Goal: Feedback & Contribution: Submit feedback/report problem

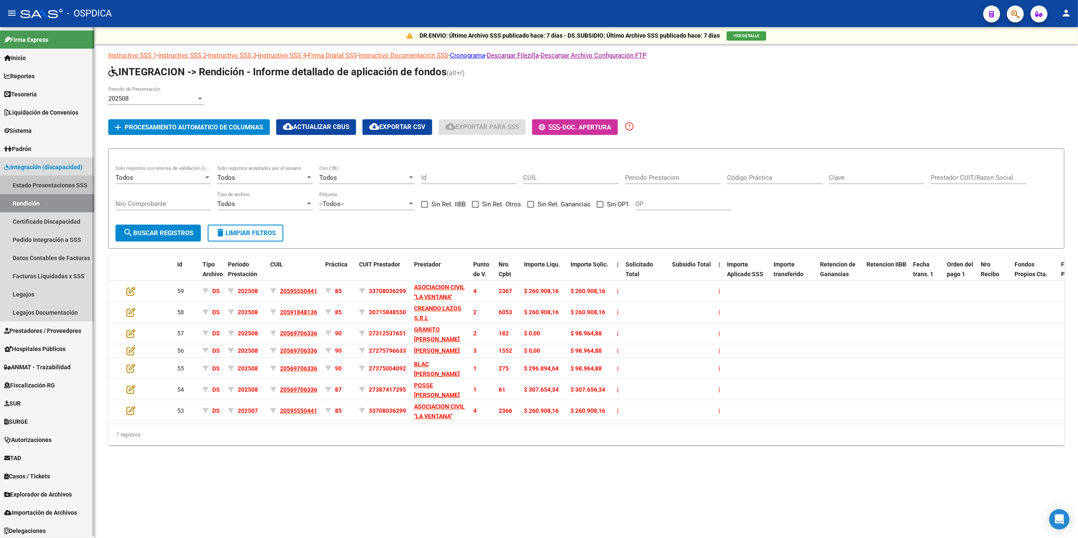
click at [49, 183] on link "Estado Presentaciones SSS" at bounding box center [47, 185] width 94 height 18
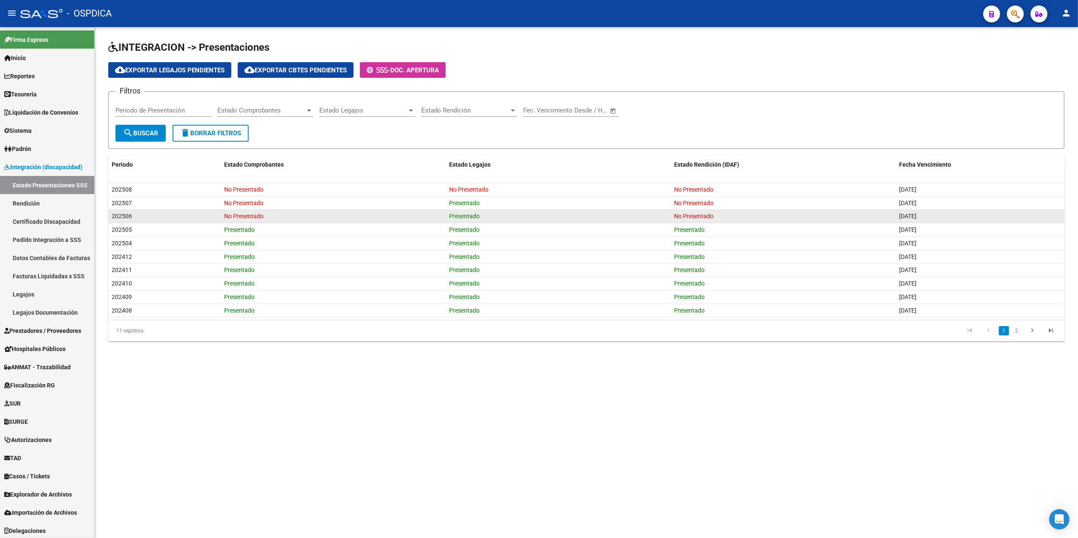
drag, startPoint x: 114, startPoint y: 217, endPoint x: 743, endPoint y: 220, distance: 629.0
click at [743, 220] on div "202506 No Presentado Presentado No Presentado [DATE]" at bounding box center [586, 217] width 956 height 14
drag, startPoint x: 743, startPoint y: 220, endPoint x: 88, endPoint y: 227, distance: 655.2
click at [35, 200] on link "Rendición" at bounding box center [47, 203] width 94 height 18
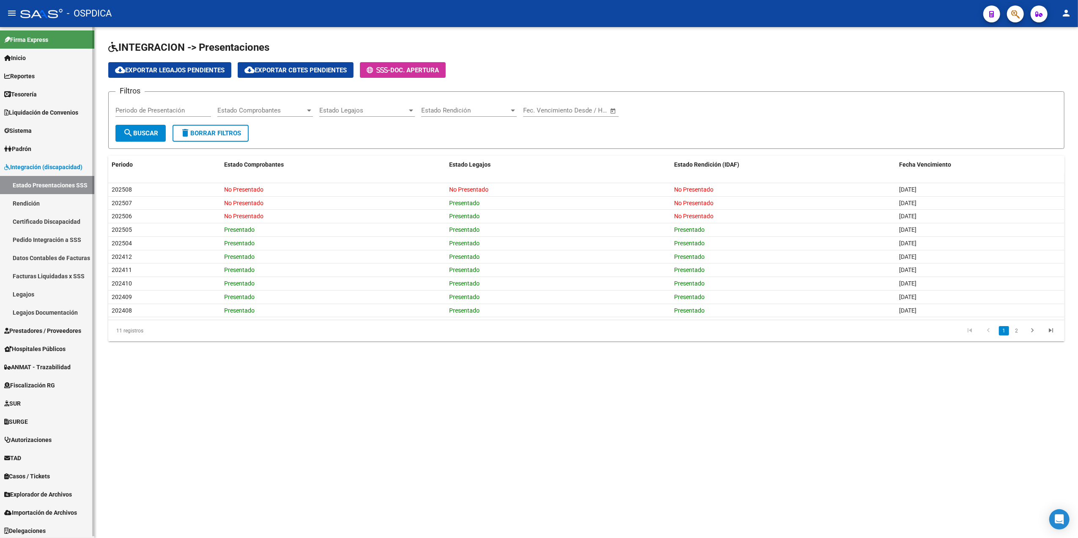
click at [31, 201] on link "Rendición" at bounding box center [47, 203] width 94 height 18
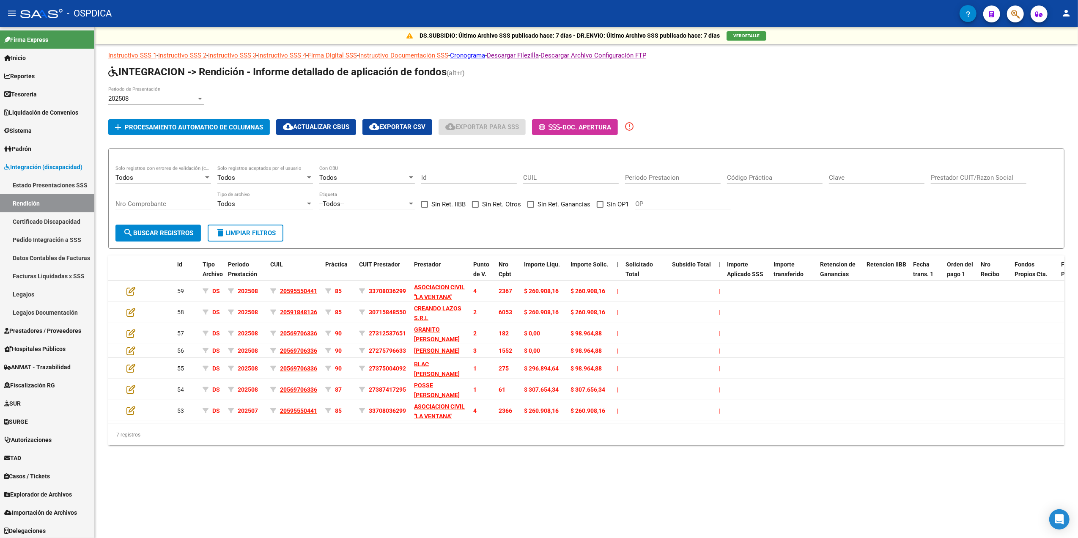
click at [144, 99] on div "202508" at bounding box center [152, 99] width 88 height 8
click at [131, 134] on span "202506" at bounding box center [156, 137] width 96 height 19
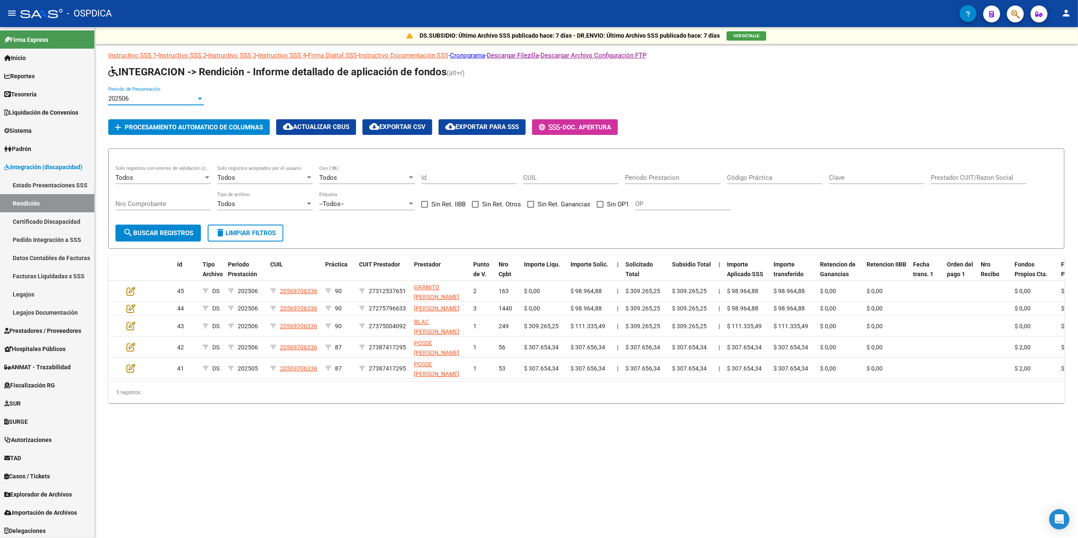
click at [188, 129] on span "Procesamiento automatico de columnas" at bounding box center [194, 128] width 138 height 8
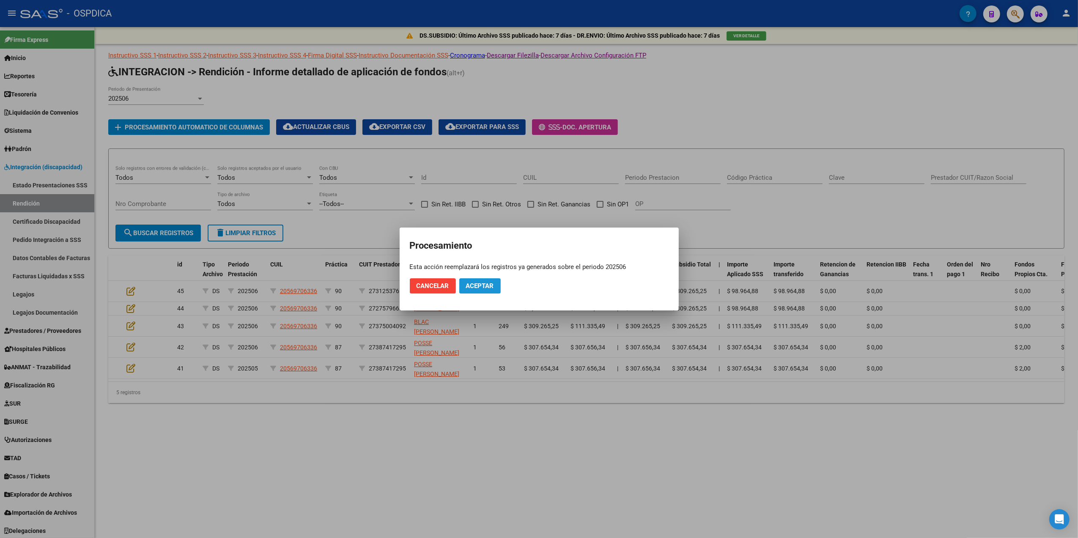
click at [469, 286] on span "Aceptar" at bounding box center [480, 286] width 28 height 8
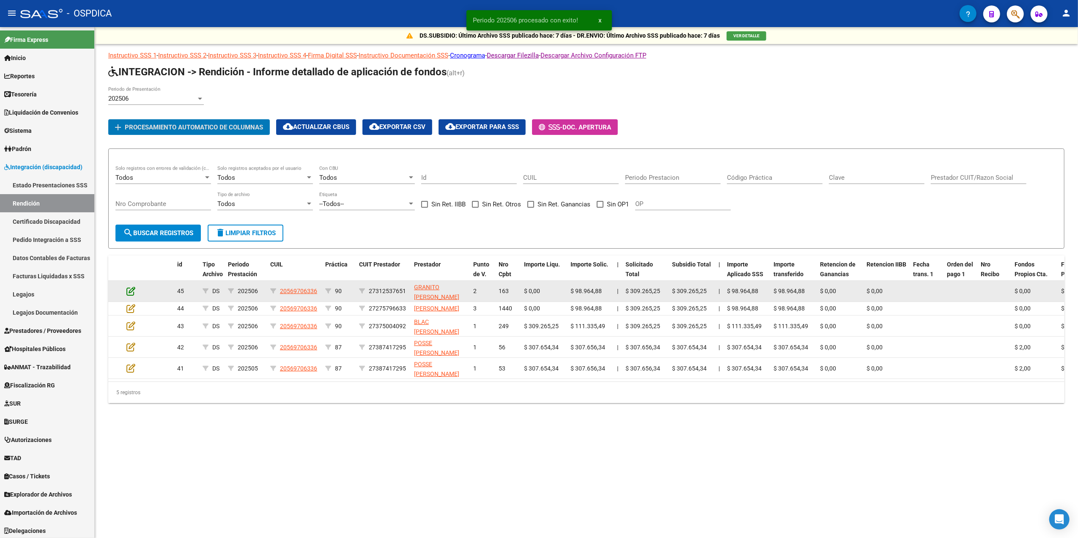
click at [131, 290] on icon at bounding box center [130, 290] width 9 height 9
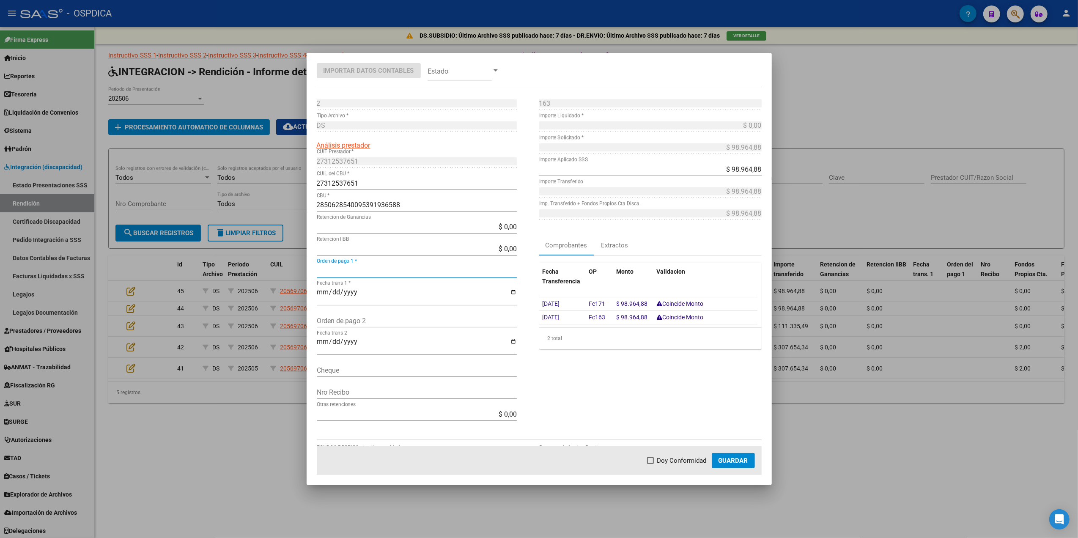
click at [340, 274] on input "Orden de pago 1 *" at bounding box center [417, 271] width 200 height 8
type input "326"
type input "[DATE]"
click at [688, 464] on span "Doy Conformidad" at bounding box center [681, 461] width 49 height 10
click at [651, 464] on input "Doy Conformidad" at bounding box center [650, 464] width 0 height 0
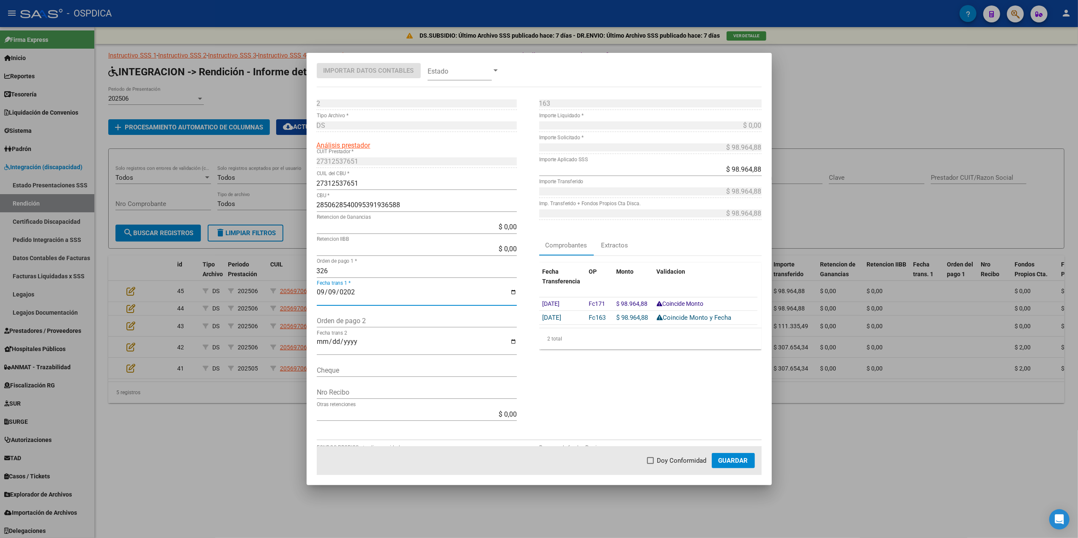
checkbox input "true"
click at [728, 458] on span "Guardar" at bounding box center [734, 461] width 30 height 8
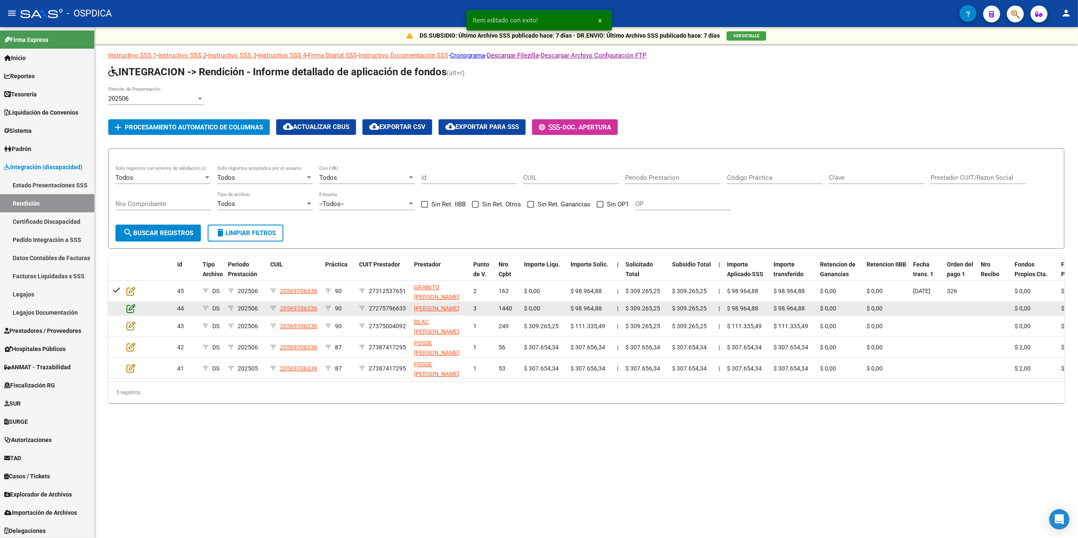
click at [131, 313] on icon at bounding box center [130, 308] width 9 height 9
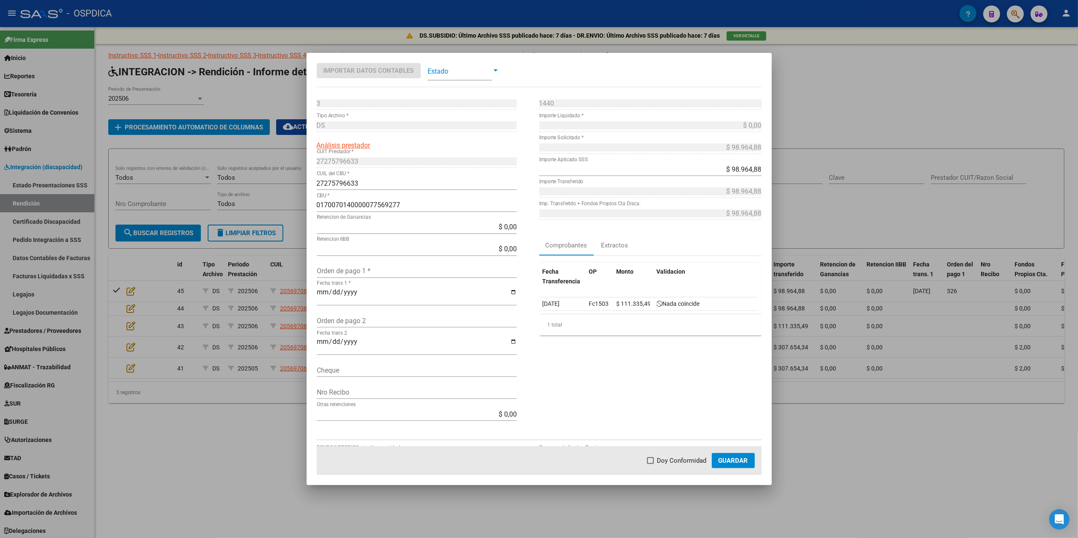
click at [341, 272] on input "Orden de pago 1 *" at bounding box center [417, 271] width 200 height 8
type input "329"
type input "[DATE]"
click at [673, 459] on span "Doy Conformidad" at bounding box center [681, 461] width 49 height 10
click at [651, 464] on input "Doy Conformidad" at bounding box center [650, 464] width 0 height 0
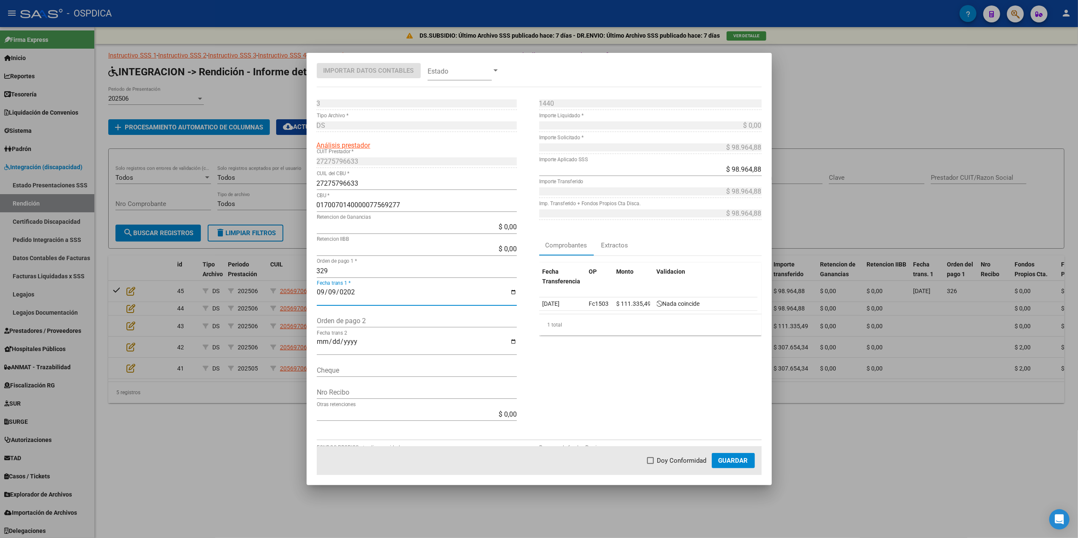
checkbox input "true"
click at [722, 460] on span "Guardar" at bounding box center [734, 461] width 30 height 8
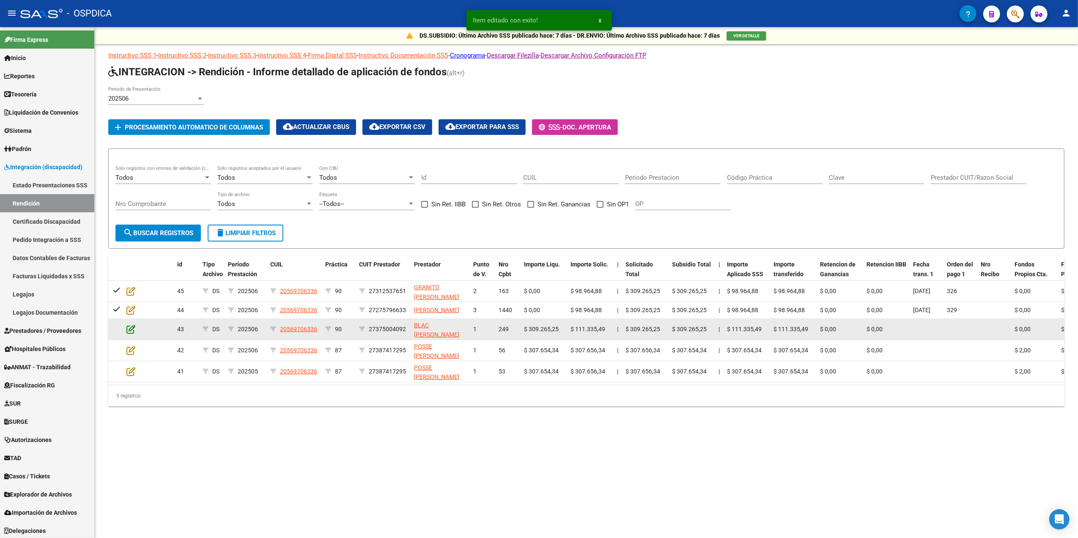
click at [131, 334] on icon at bounding box center [130, 328] width 9 height 9
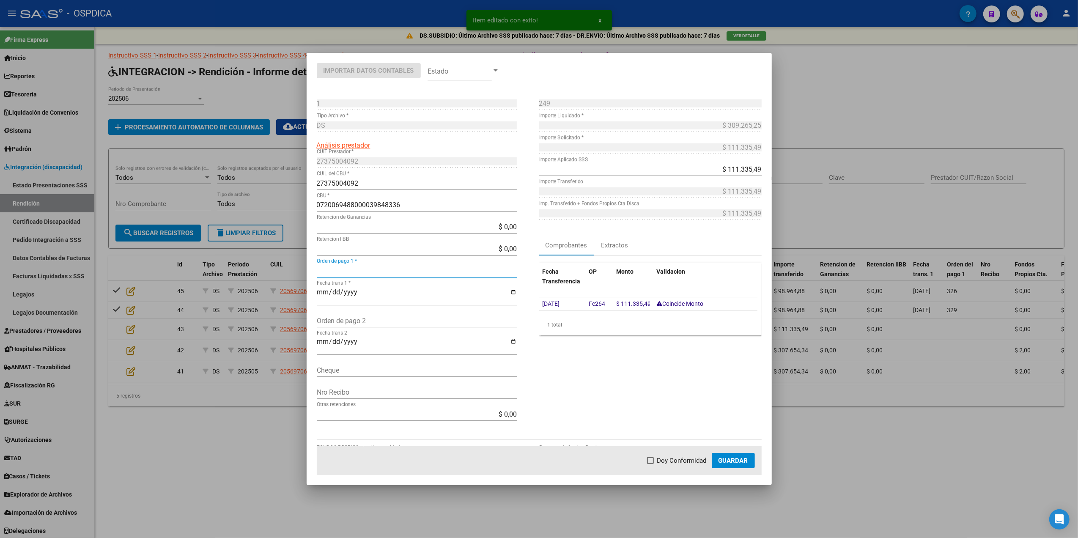
click at [338, 267] on input "Orden de pago 1 *" at bounding box center [417, 271] width 200 height 8
type input "327"
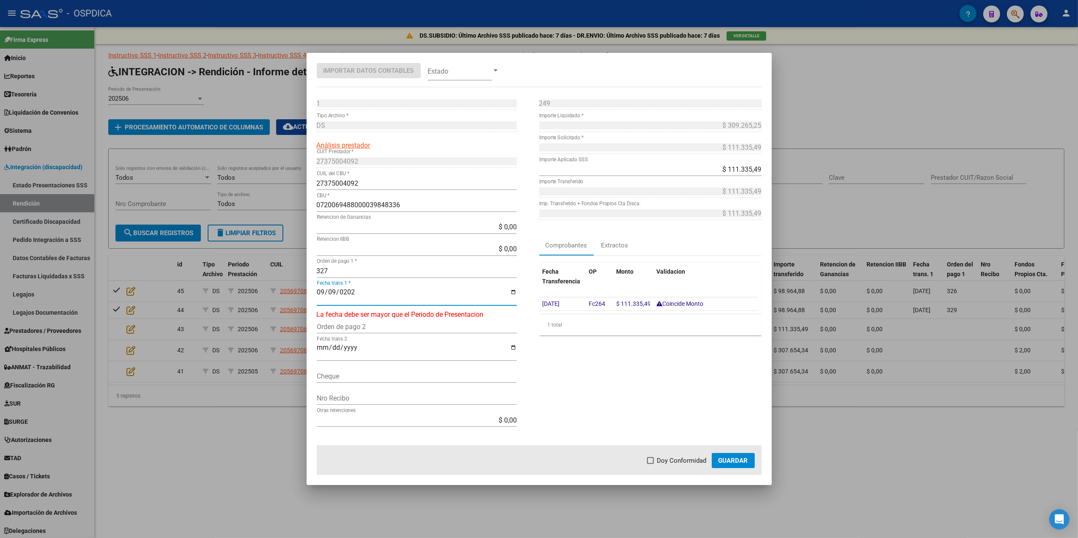
type input "[DATE]"
click at [697, 462] on span "Doy Conformidad" at bounding box center [681, 461] width 49 height 10
click at [651, 464] on input "Doy Conformidad" at bounding box center [650, 464] width 0 height 0
checkbox input "true"
click at [731, 459] on span "Guardar" at bounding box center [734, 461] width 30 height 8
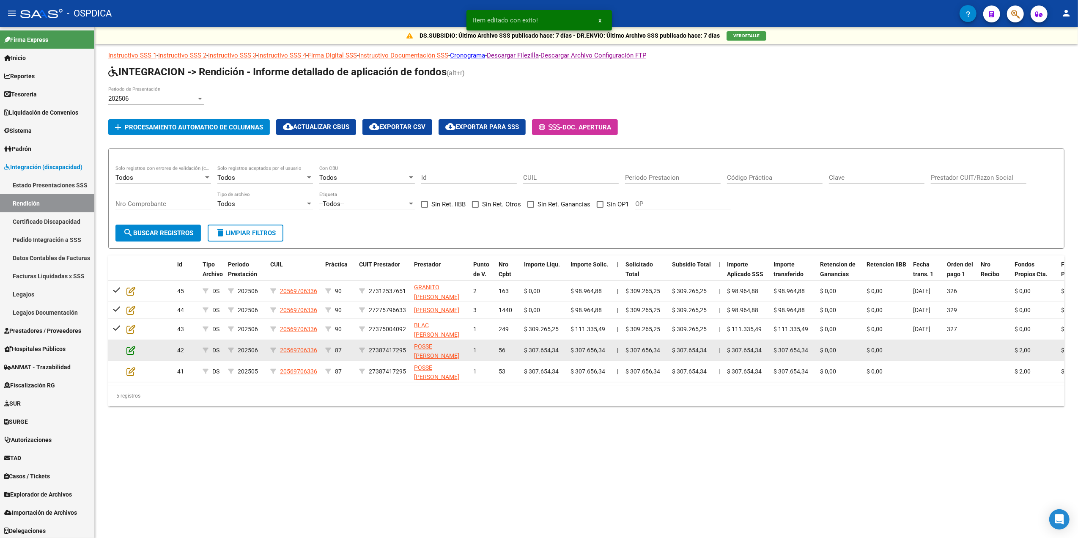
click at [129, 355] on icon at bounding box center [130, 350] width 9 height 9
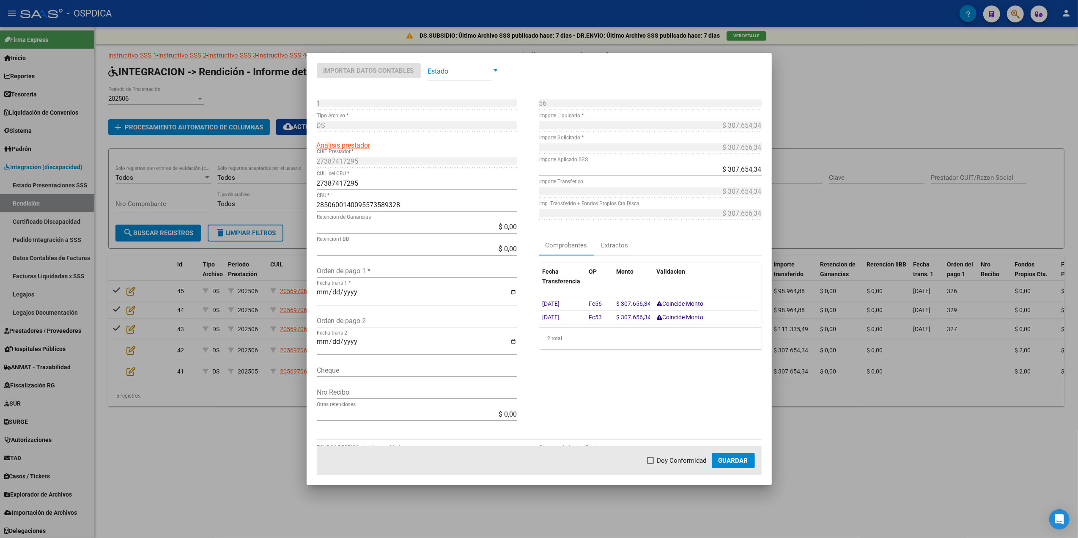
click at [349, 272] on input "Orden de pago 1 *" at bounding box center [417, 271] width 200 height 8
type input "328"
type input "[DATE]"
click at [667, 459] on span "Doy Conformidad" at bounding box center [681, 461] width 49 height 10
click at [651, 464] on input "Doy Conformidad" at bounding box center [650, 464] width 0 height 0
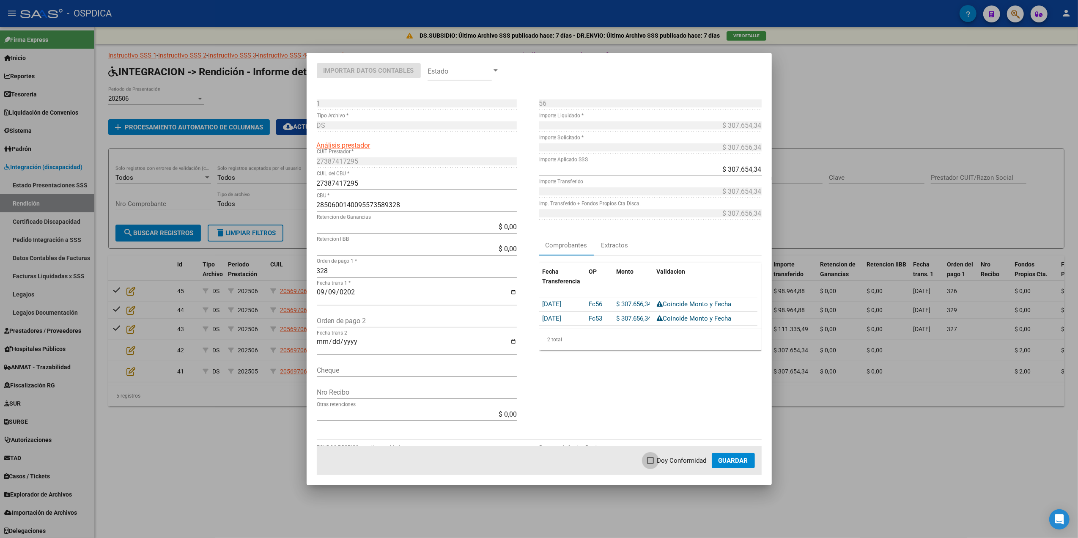
checkbox input "true"
click at [725, 460] on span "Guardar" at bounding box center [734, 461] width 30 height 8
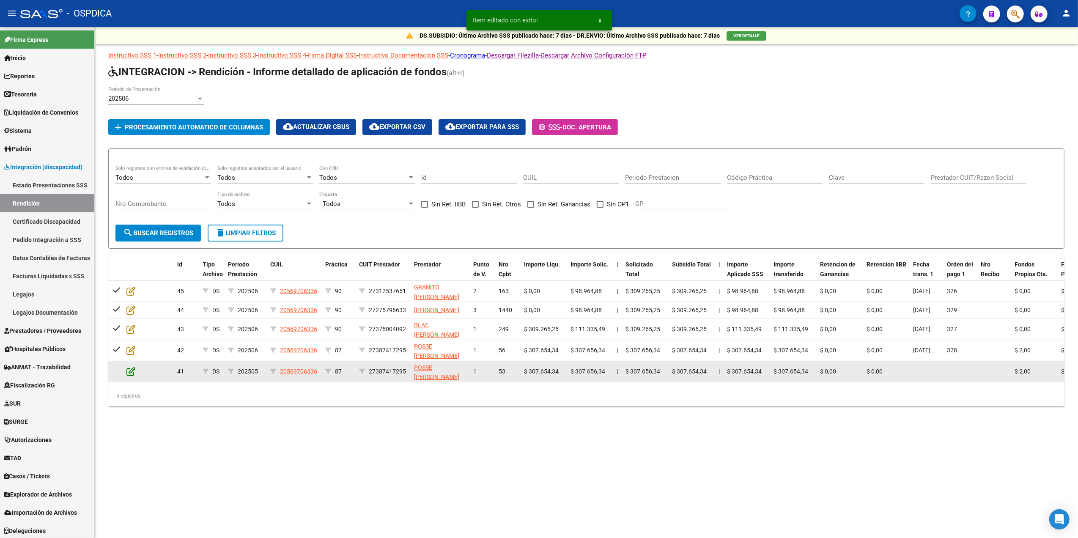
click at [133, 376] on icon at bounding box center [130, 371] width 9 height 9
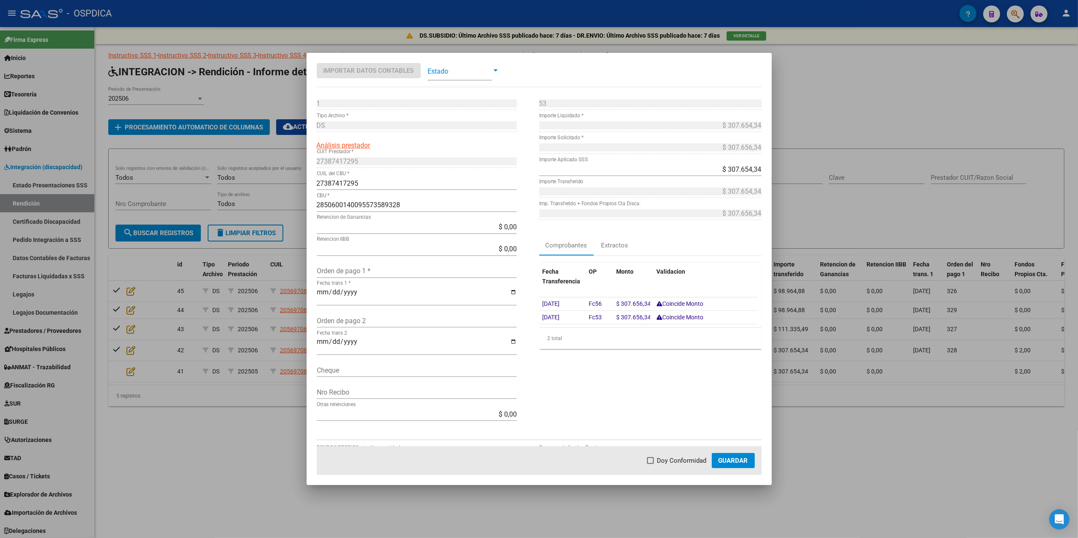
click at [370, 270] on input "Orden de pago 1 *" at bounding box center [417, 271] width 200 height 8
type input "330"
type input "[DATE]"
click at [695, 459] on span "Doy Conformidad" at bounding box center [681, 461] width 49 height 10
click at [651, 464] on input "Doy Conformidad" at bounding box center [650, 464] width 0 height 0
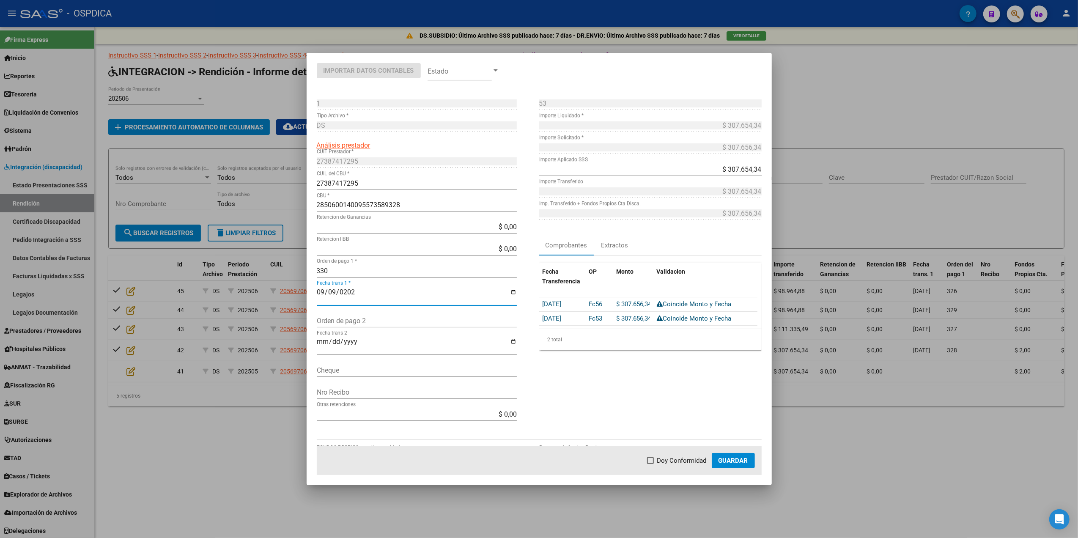
checkbox input "true"
click at [723, 454] on button "Guardar" at bounding box center [733, 460] width 43 height 15
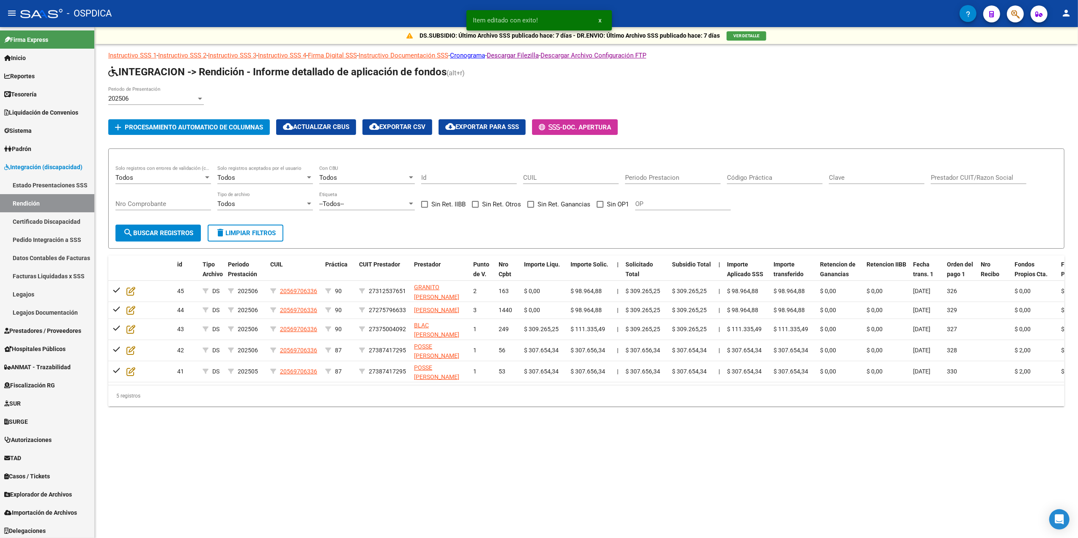
click at [300, 434] on div "DS.SUBSIDIO: Último Archivo SSS publicado hace: 7 días - DR.ENVIO: Último Archi…" at bounding box center [586, 230] width 983 height 406
click at [472, 125] on span "cloud_download Exportar para SSS" at bounding box center [482, 127] width 74 height 8
drag, startPoint x: 53, startPoint y: 179, endPoint x: 88, endPoint y: 195, distance: 38.1
click at [53, 179] on link "Estado Presentaciones SSS" at bounding box center [47, 185] width 94 height 18
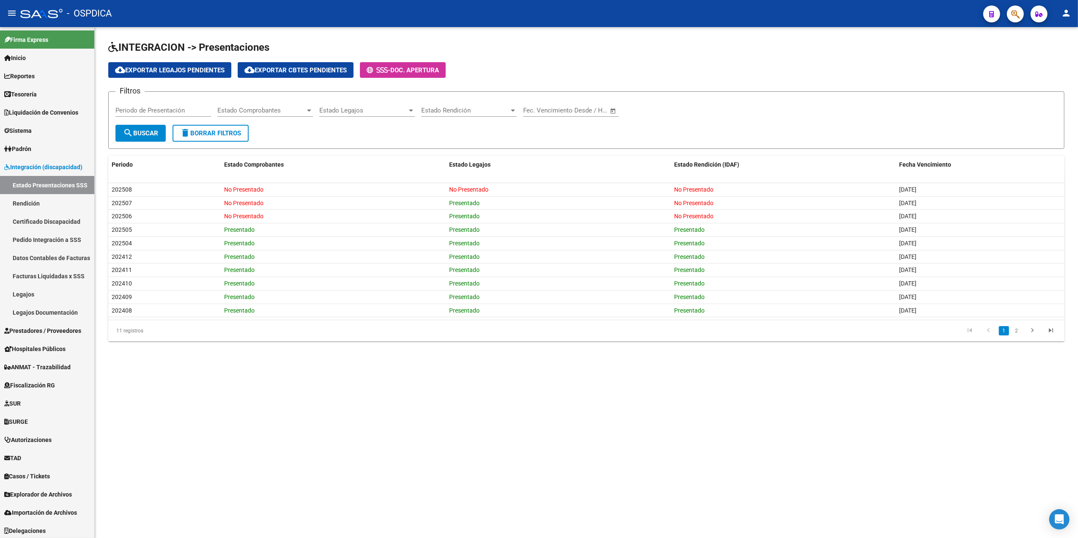
click at [428, 73] on span "Doc. Apertura" at bounding box center [414, 70] width 49 height 8
click at [34, 202] on link "Rendición" at bounding box center [47, 203] width 94 height 18
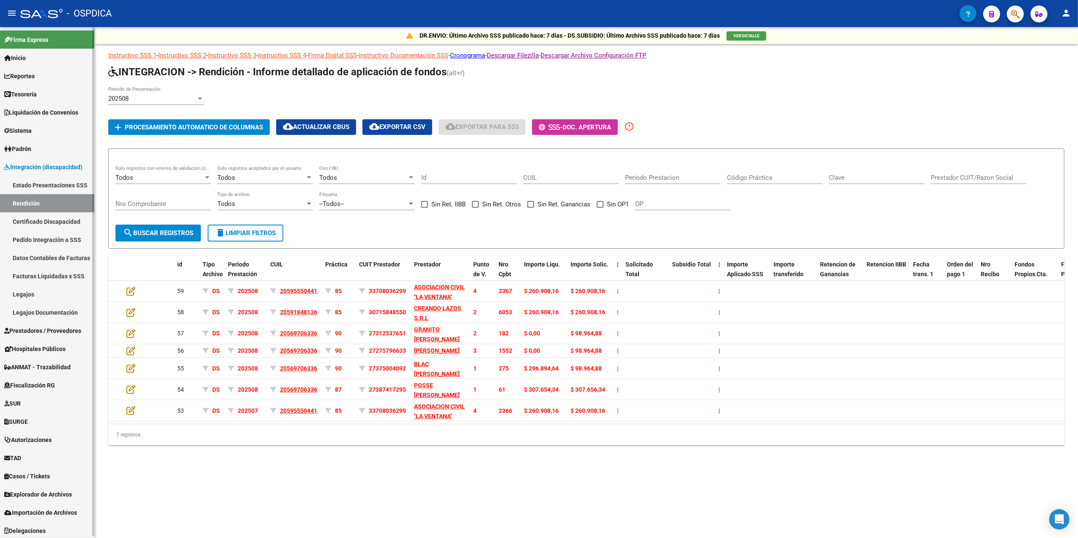
click at [47, 184] on link "Estado Presentaciones SSS" at bounding box center [47, 185] width 94 height 18
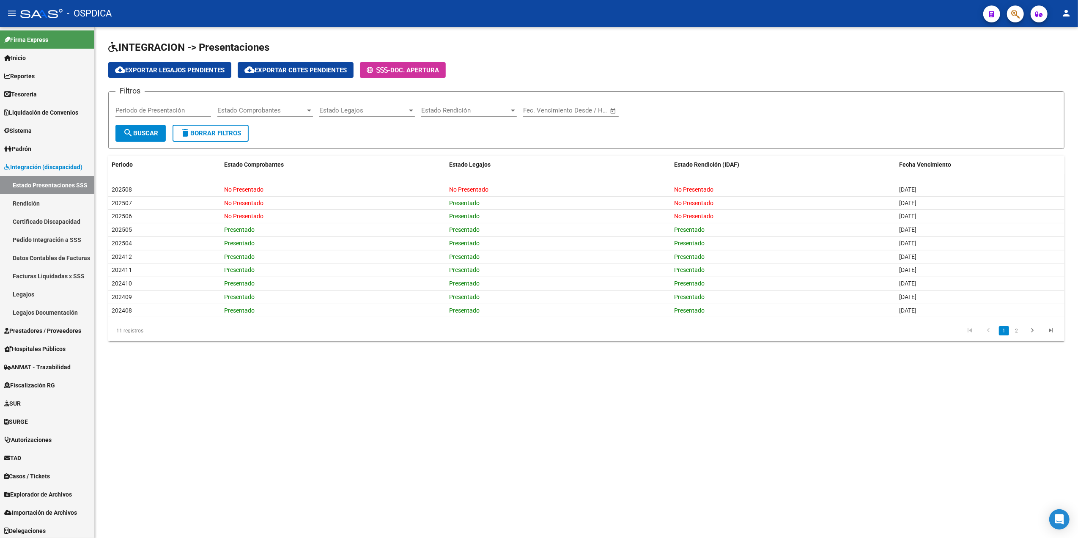
click at [516, 60] on app-list-header "INTEGRACION -> Presentaciones cloud_download Exportar Legajos Pendientes cloud_…" at bounding box center [586, 95] width 956 height 108
click at [574, 71] on div "cloud_download Exportar Legajos Pendientes cloud_download Exportar Cbtes Pendie…" at bounding box center [586, 70] width 956 height 16
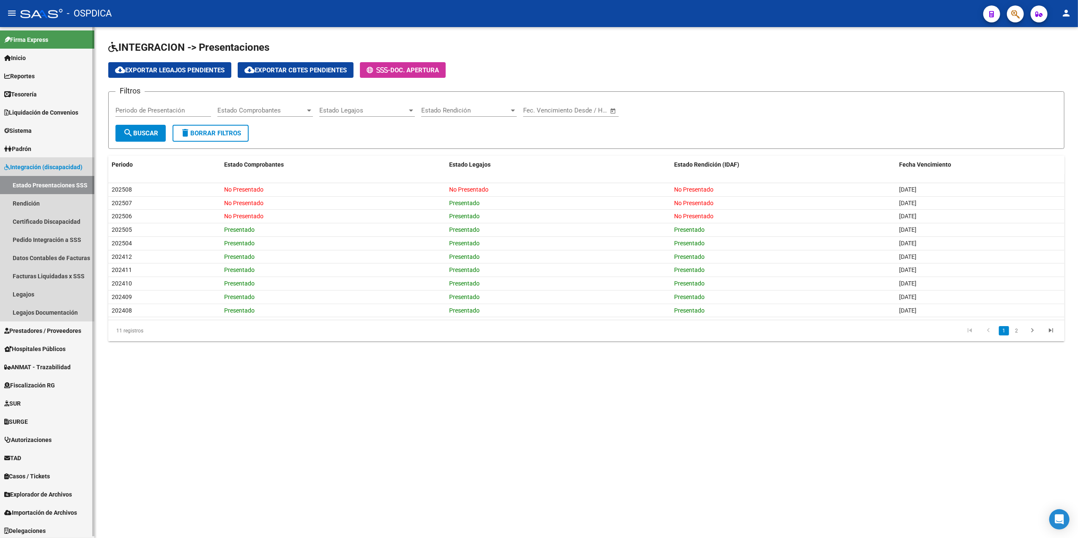
click at [27, 167] on span "Integración (discapacidad)" at bounding box center [43, 166] width 78 height 9
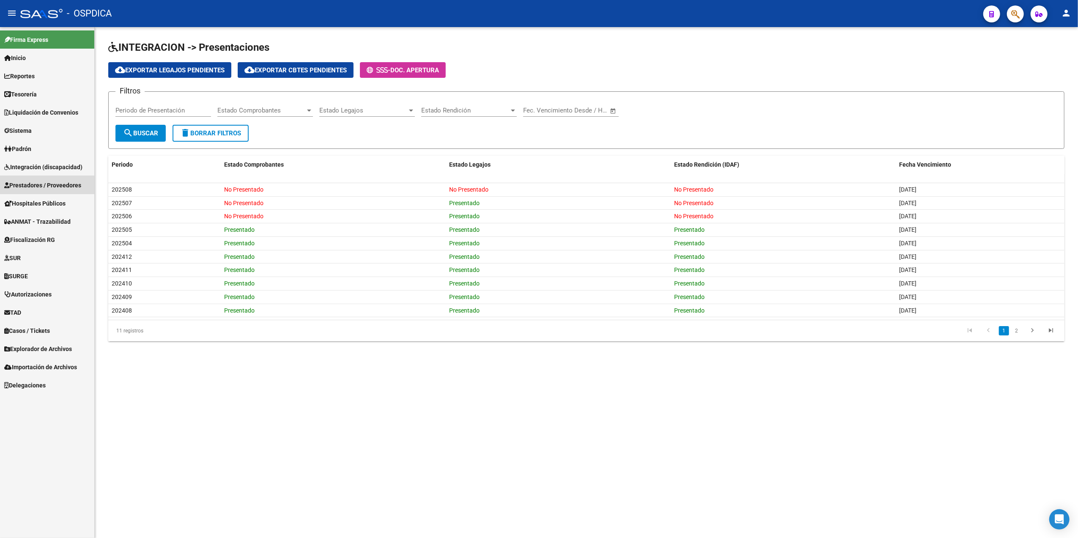
click at [43, 185] on span "Prestadores / Proveedores" at bounding box center [42, 185] width 77 height 9
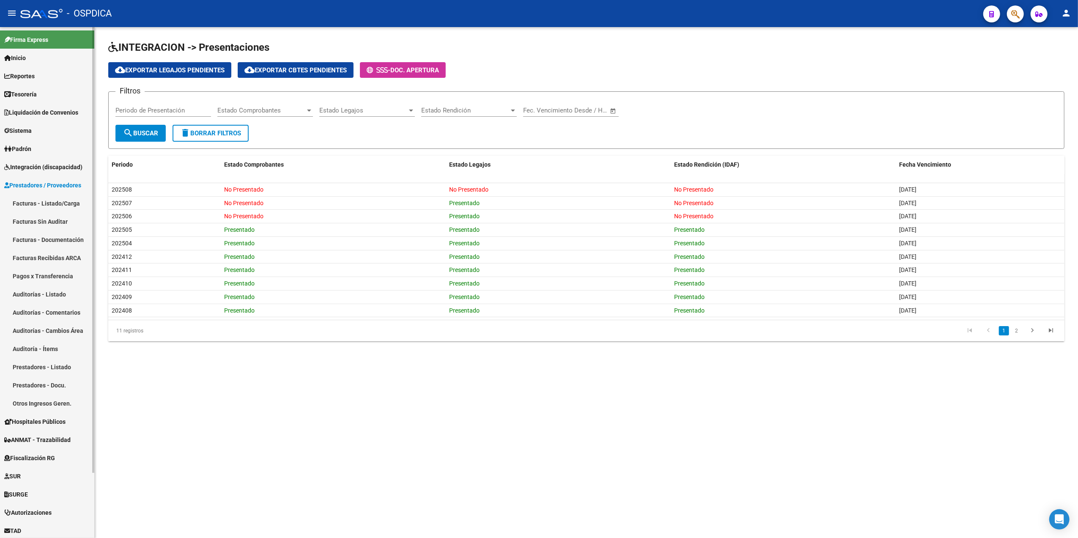
click at [58, 201] on link "Facturas - Listado/Carga" at bounding box center [47, 203] width 94 height 18
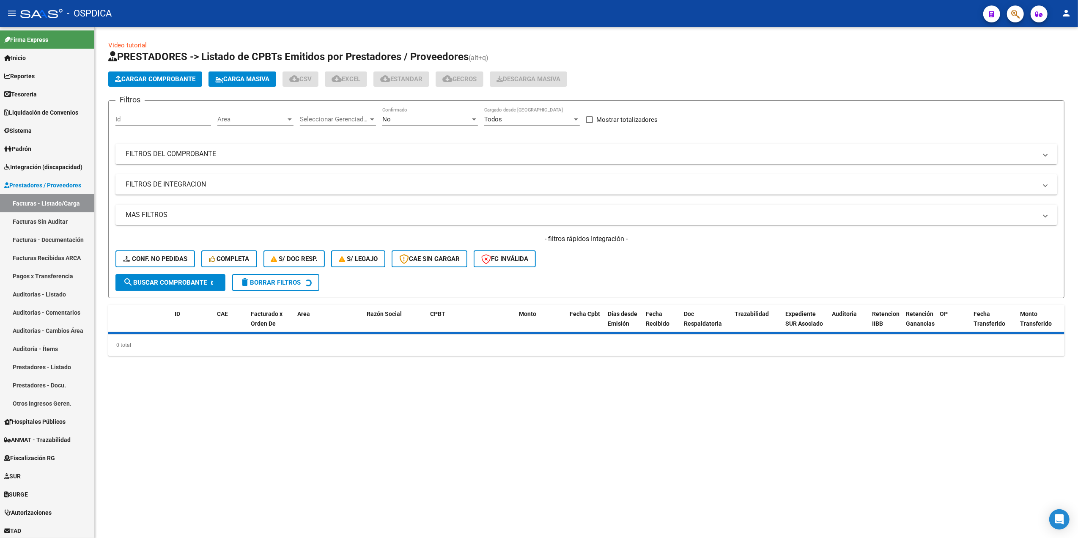
drag, startPoint x: 635, startPoint y: 269, endPoint x: 630, endPoint y: 269, distance: 5.1
click at [633, 269] on div "- filtros rápidos Integración - Conf. no pedidas Completa S/ Doc Resp. S/ legaj…" at bounding box center [586, 254] width 942 height 40
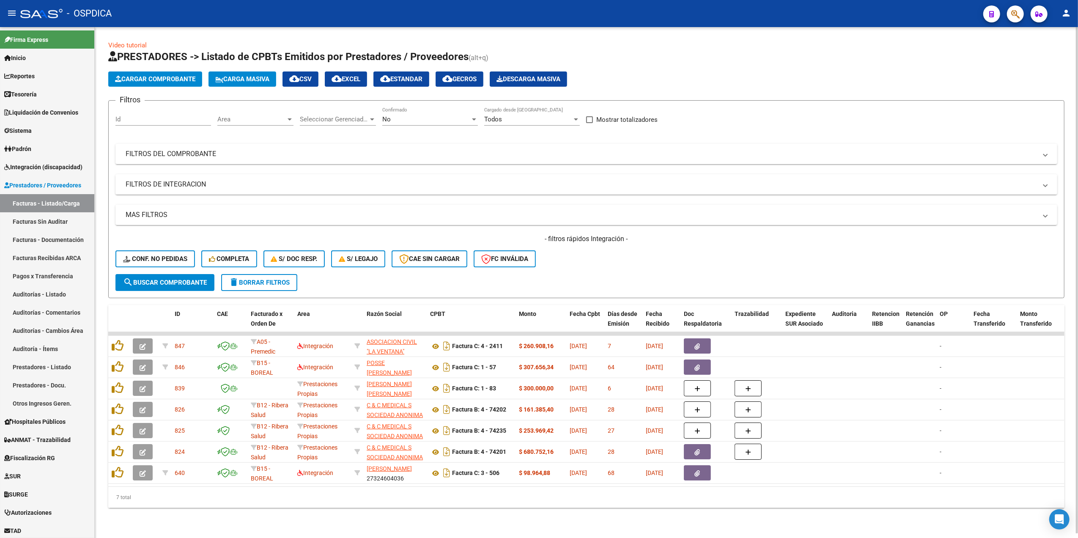
click at [388, 118] on span "No" at bounding box center [386, 119] width 8 height 8
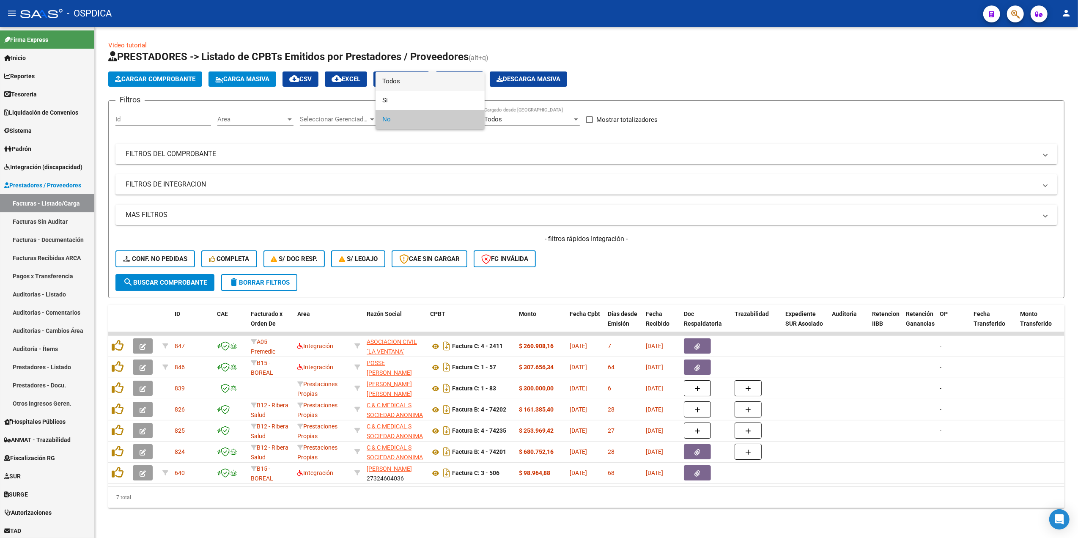
click at [407, 80] on span "Todos" at bounding box center [430, 81] width 96 height 19
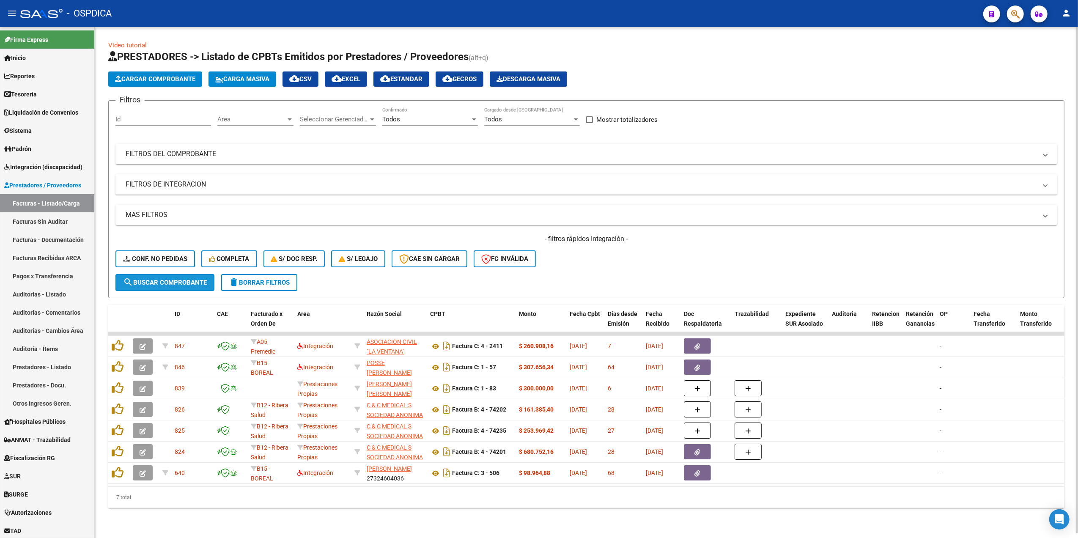
click at [209, 277] on button "search Buscar Comprobante" at bounding box center [164, 282] width 99 height 17
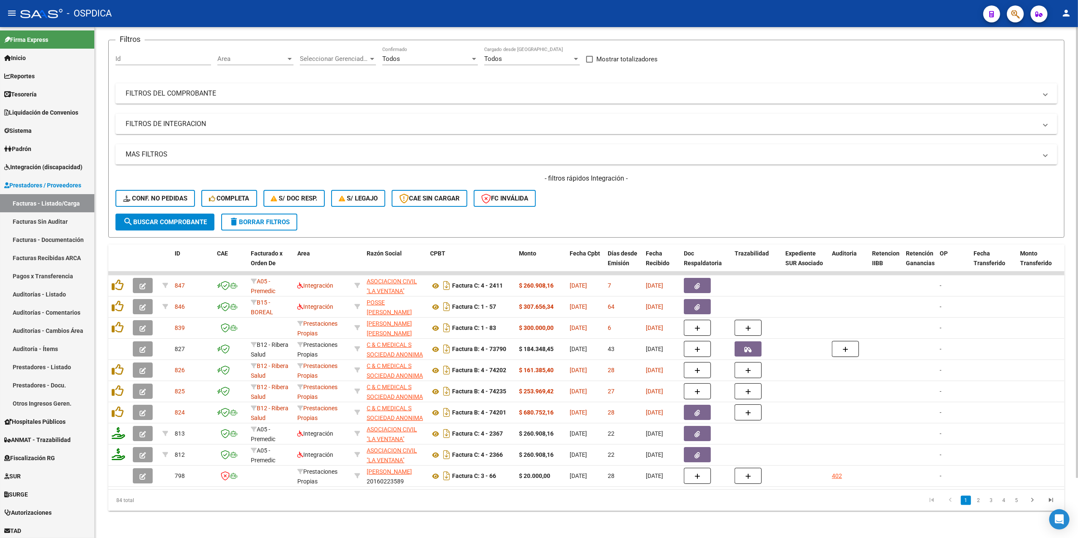
click at [597, 192] on div "- filtros rápidos Integración - Conf. no pedidas Completa S/ Doc Resp. S/ legaj…" at bounding box center [586, 194] width 942 height 40
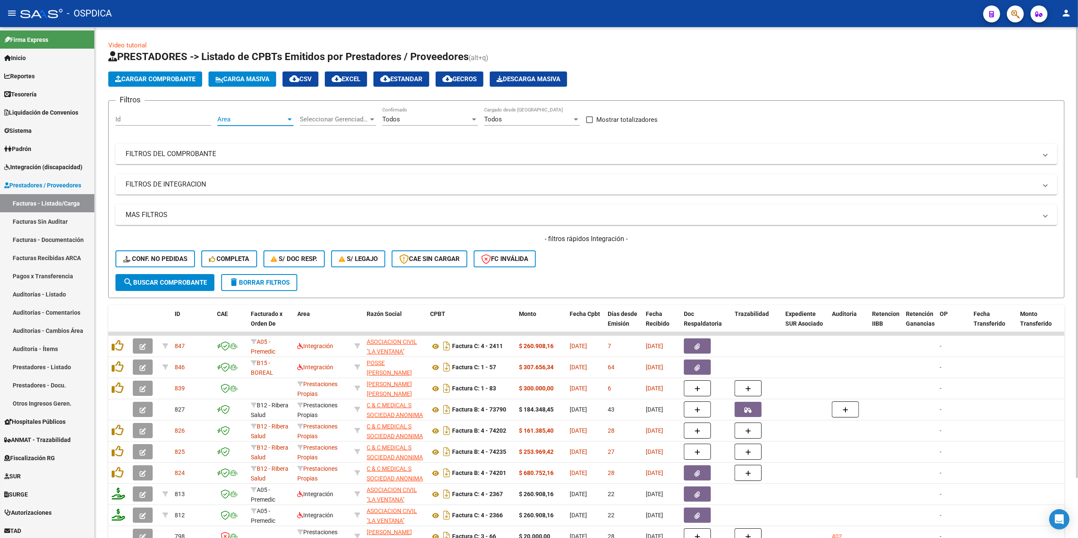
click at [261, 120] on span "Area" at bounding box center [251, 119] width 69 height 8
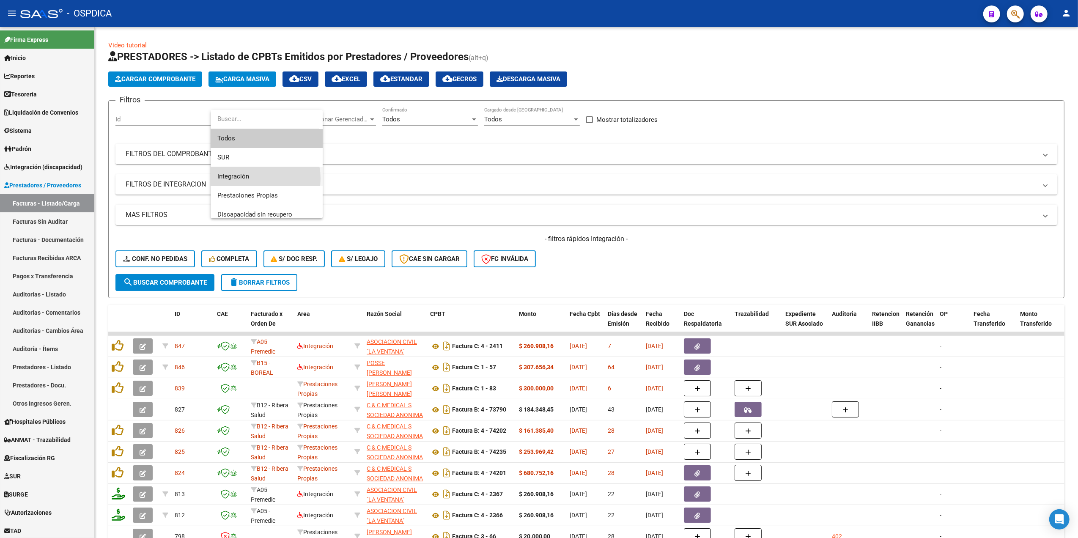
click at [255, 179] on span "Integración" at bounding box center [266, 176] width 99 height 19
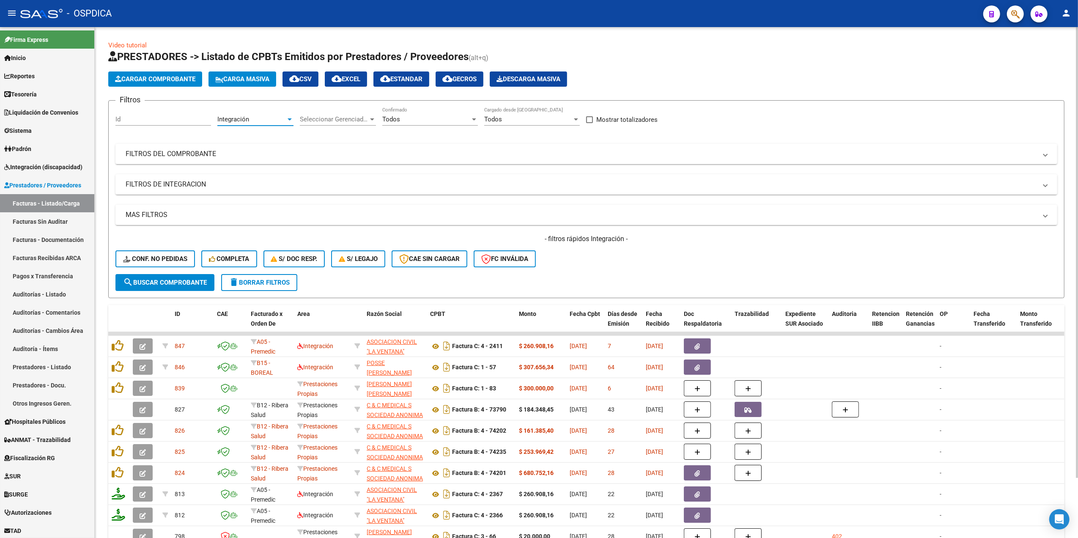
click at [398, 122] on span "Todos" at bounding box center [391, 119] width 18 height 8
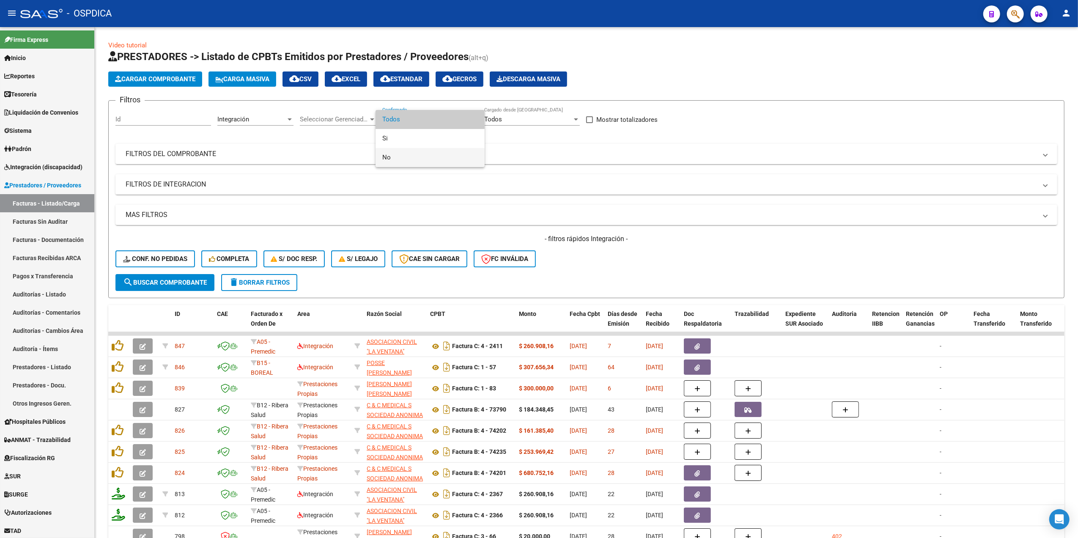
click at [390, 153] on span "No" at bounding box center [430, 157] width 96 height 19
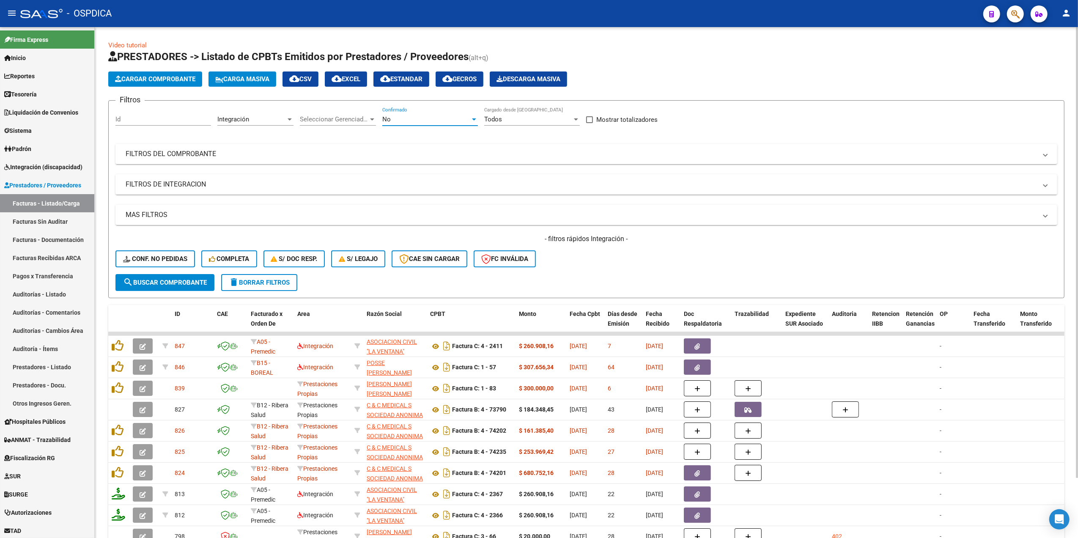
click at [188, 283] on span "search Buscar Comprobante" at bounding box center [165, 283] width 84 height 8
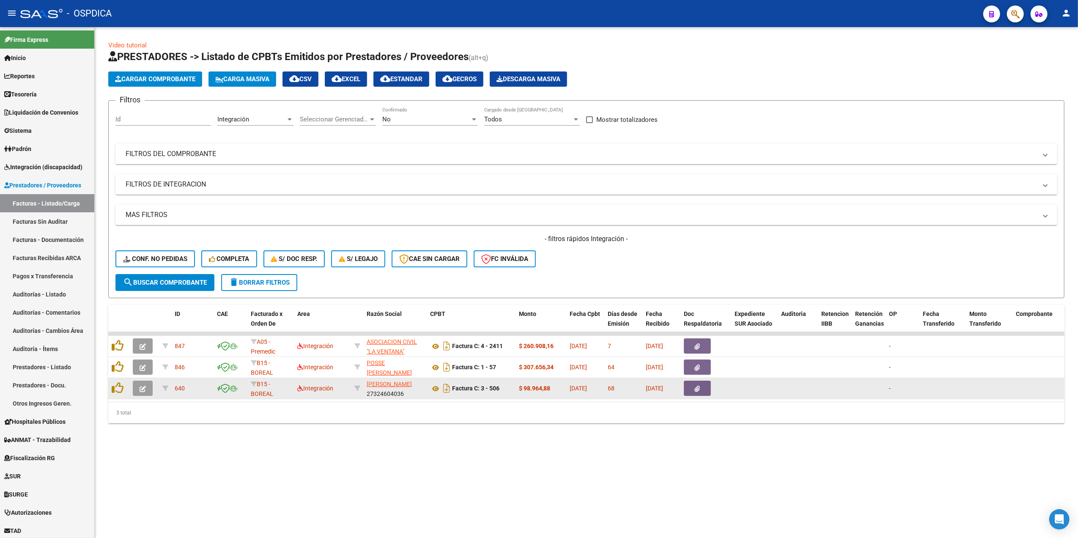
click at [703, 388] on button "button" at bounding box center [697, 388] width 27 height 15
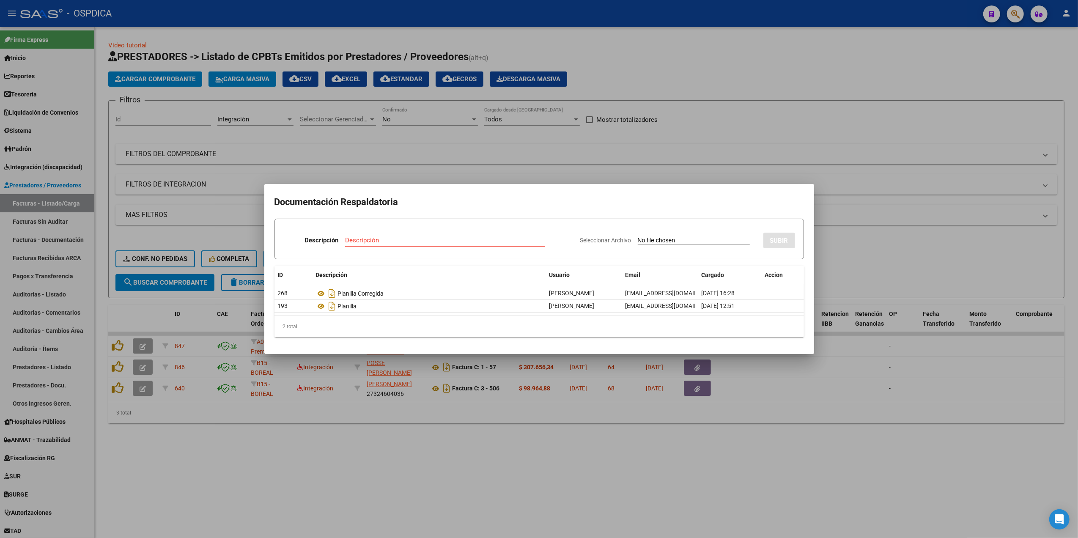
click at [507, 456] on div at bounding box center [539, 269] width 1078 height 538
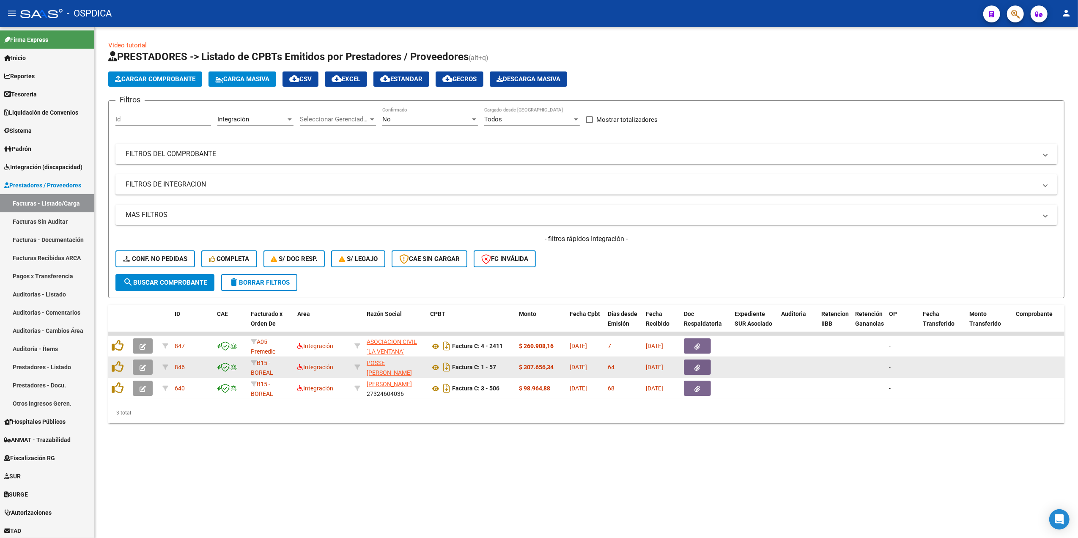
click at [143, 368] on icon "button" at bounding box center [143, 368] width 6 height 6
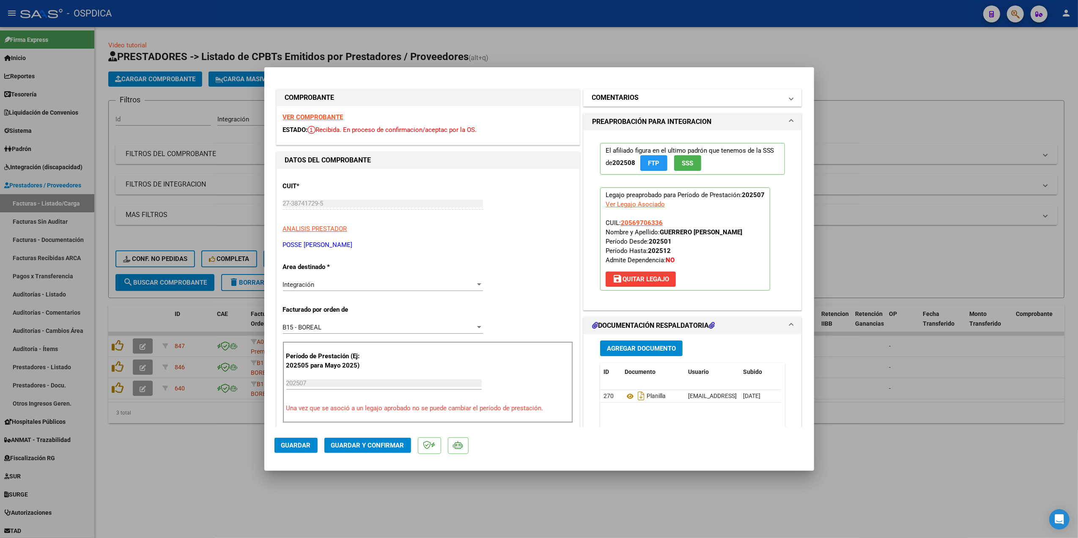
click at [630, 101] on h1 "COMENTARIOS" at bounding box center [615, 98] width 47 height 10
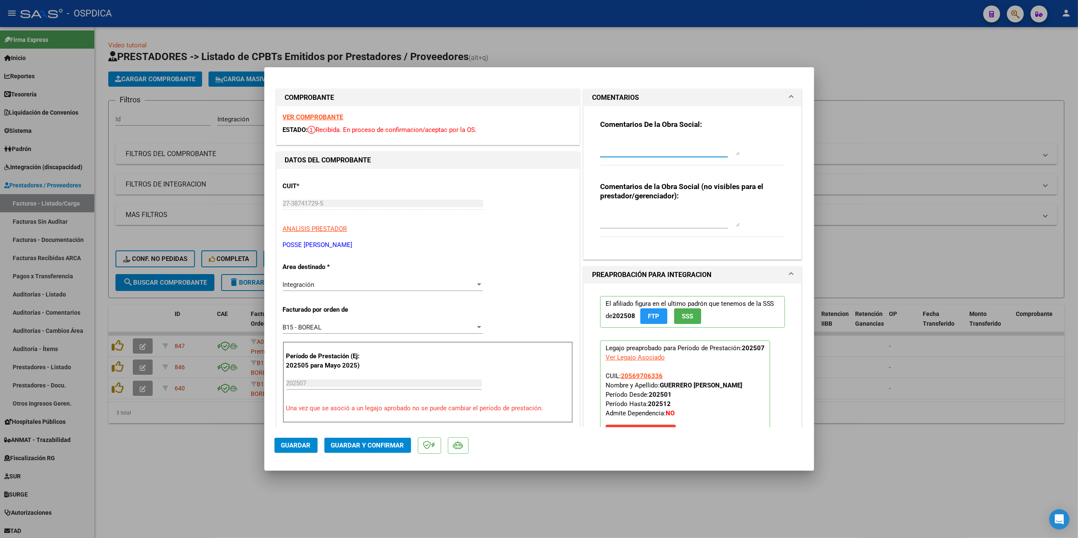
click at [629, 150] on textarea at bounding box center [670, 146] width 140 height 17
type textarea "08/10 la factura supera limites de fecha de emision. No es viable procesar comp…"
click at [294, 449] on span "Guardar" at bounding box center [296, 446] width 30 height 8
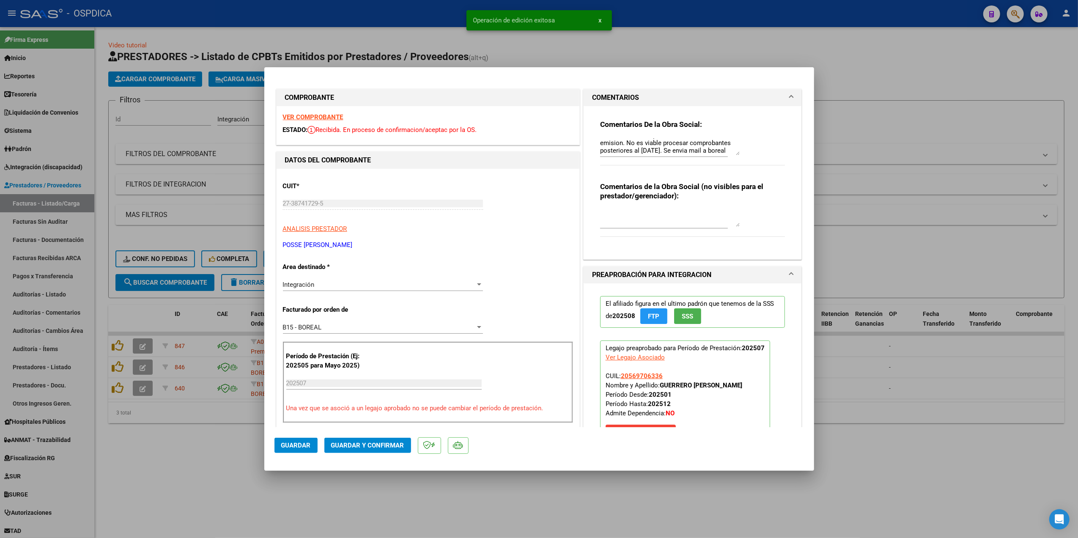
click at [327, 508] on div at bounding box center [539, 269] width 1078 height 538
type input "$ 0,00"
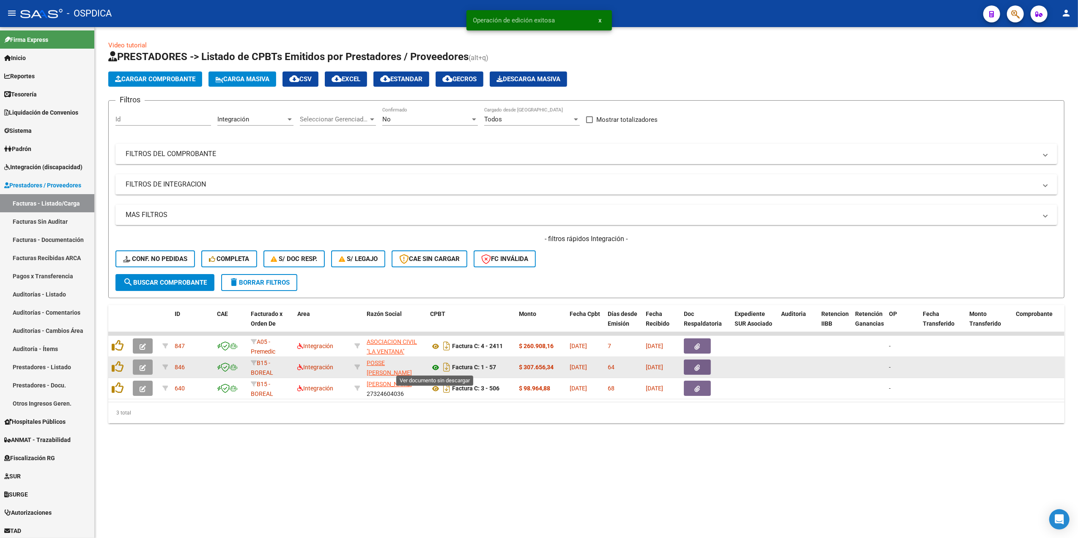
click at [434, 364] on icon at bounding box center [435, 368] width 11 height 10
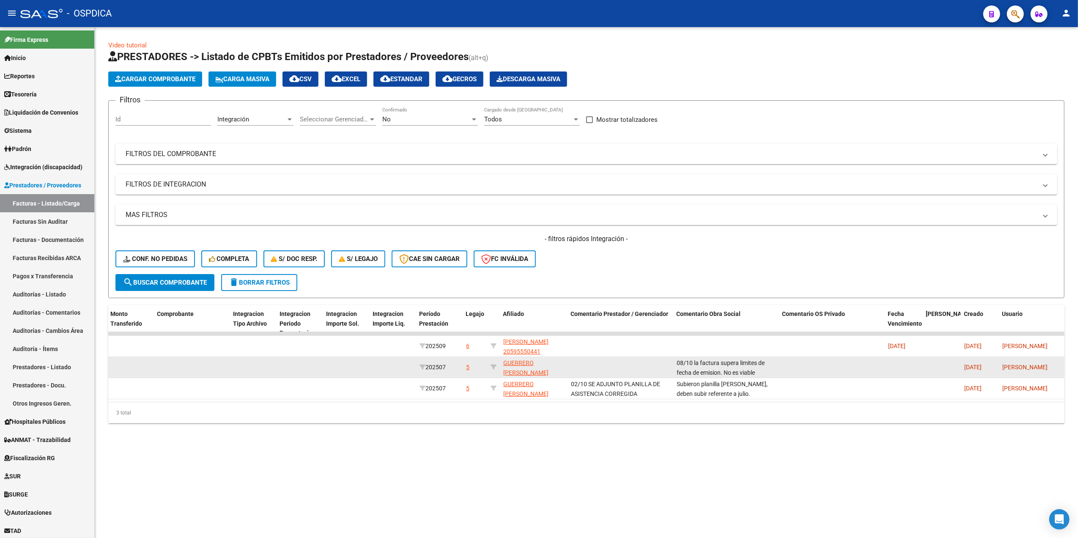
scroll to position [20, 0]
drag, startPoint x: 676, startPoint y: 361, endPoint x: 786, endPoint y: 374, distance: 110.8
click at [786, 374] on div "846 B15 - BOREAL Integración POSSE [PERSON_NAME] 27387417295 Factura C: 1 - 57 …" at bounding box center [234, 367] width 1969 height 21
copy div "08/10 la factura supera limites de fecha de emision. No es viable procesar comp…"
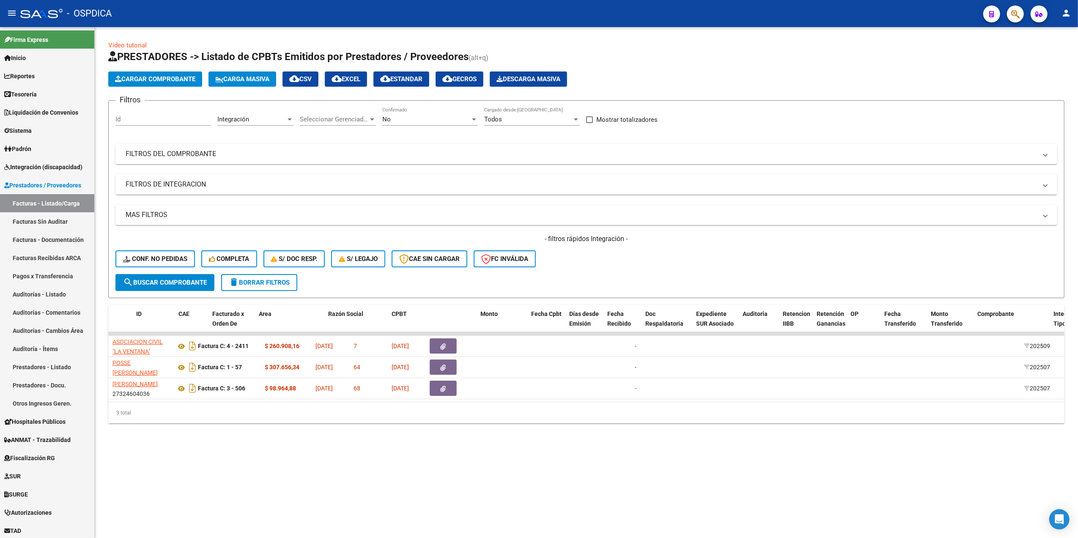
scroll to position [0, 0]
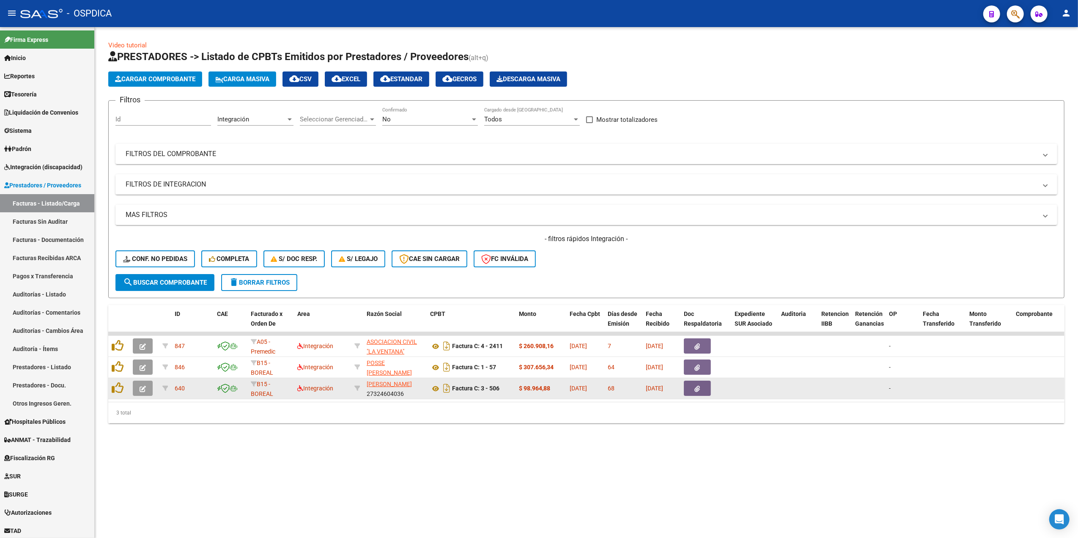
click at [141, 391] on icon "button" at bounding box center [143, 389] width 6 height 6
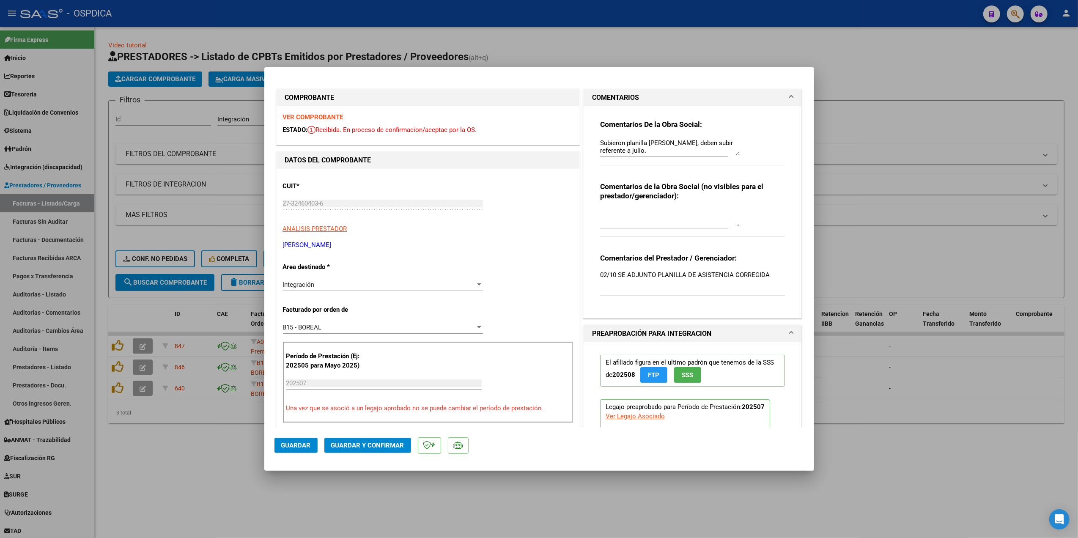
click at [600, 142] on textarea "Subieron planilla [PERSON_NAME], deben subir referente a julio." at bounding box center [670, 146] width 140 height 17
paste textarea "08/10 la factura supera limites de fecha de emision. No es viable procesar comp…"
click at [613, 140] on textarea "08/10 la factura supera limites de fecha de emision. No es viable procesar comp…" at bounding box center [670, 146] width 140 height 17
type textarea "08/10 Resolvieron observacion pero la factura supera limites de fecha de emisio…"
click at [303, 442] on span "Guardar" at bounding box center [296, 446] width 30 height 8
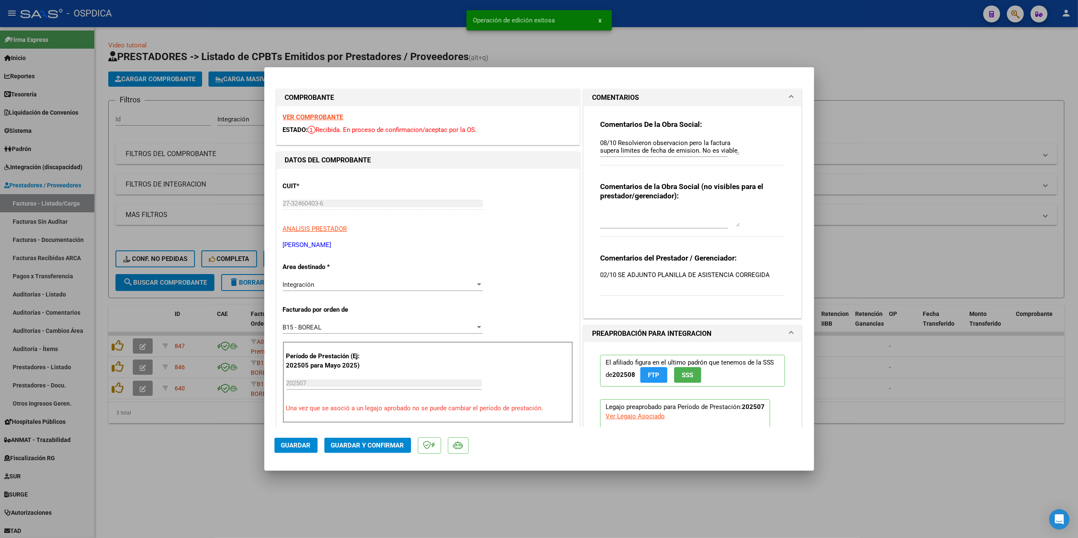
click at [314, 482] on div at bounding box center [539, 269] width 1078 height 538
type input "$ 0,00"
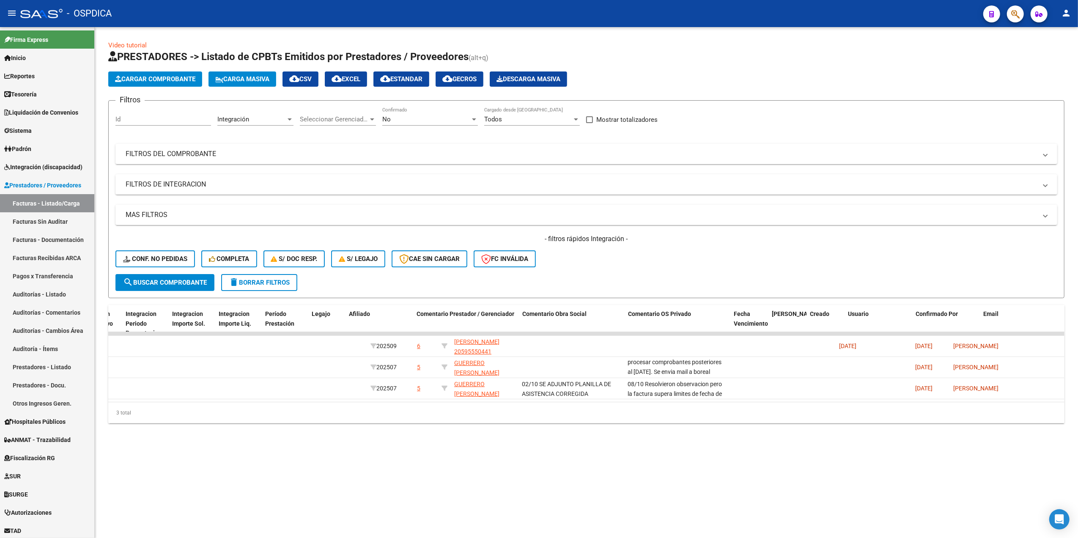
scroll to position [0, 1013]
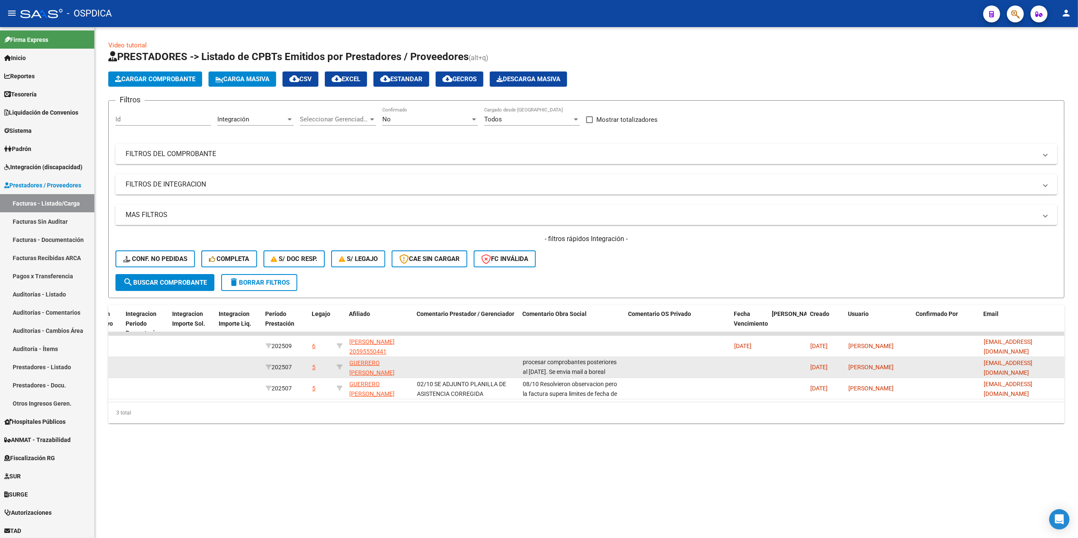
drag, startPoint x: 982, startPoint y: 367, endPoint x: 1061, endPoint y: 369, distance: 79.1
click at [1061, 369] on datatable-body-cell "[EMAIL_ADDRESS][DOMAIN_NAME]" at bounding box center [1022, 367] width 85 height 21
copy span "[EMAIL_ADDRESS][DOMAIN_NAME]"
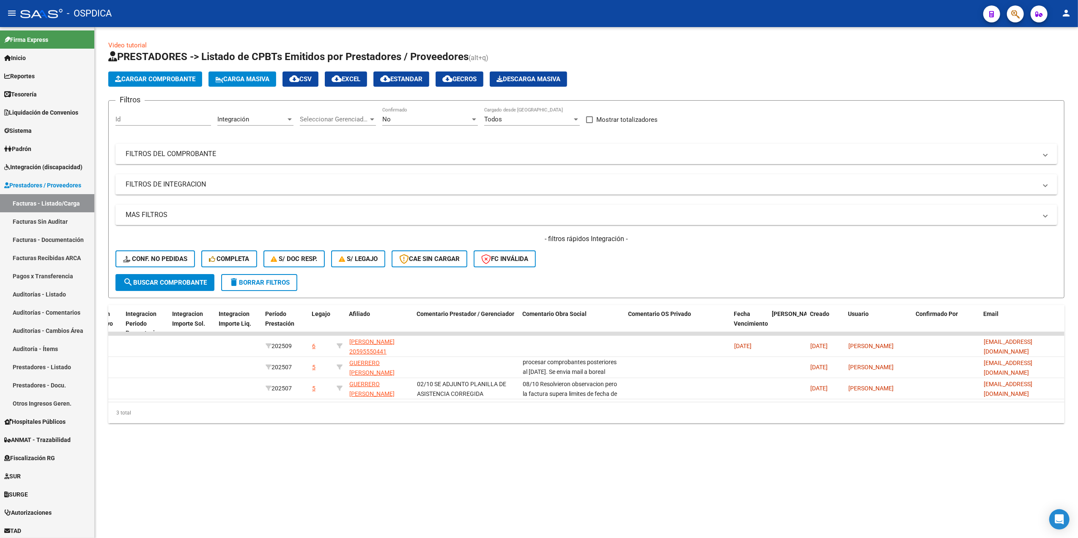
click at [626, 271] on div "- filtros rápidos Integración - Conf. no pedidas Completa S/ Doc Resp. S/ legaj…" at bounding box center [586, 254] width 942 height 40
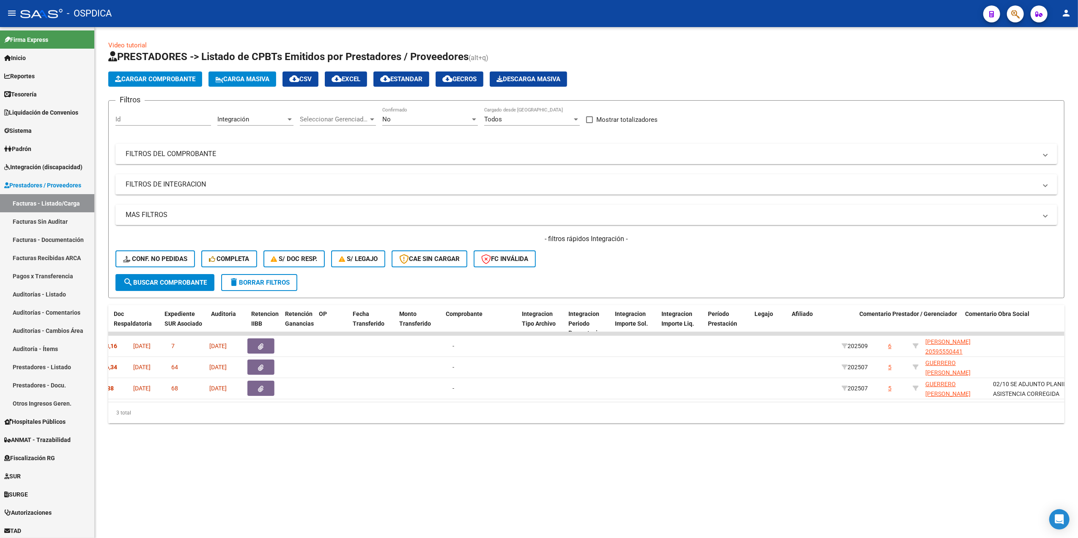
scroll to position [0, 594]
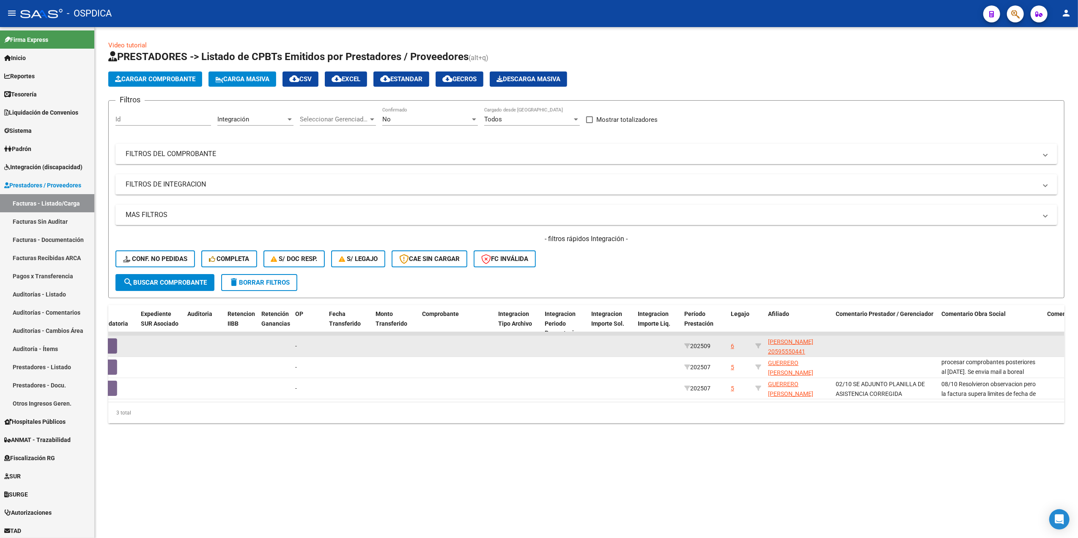
click at [731, 345] on div "6" at bounding box center [732, 346] width 3 height 10
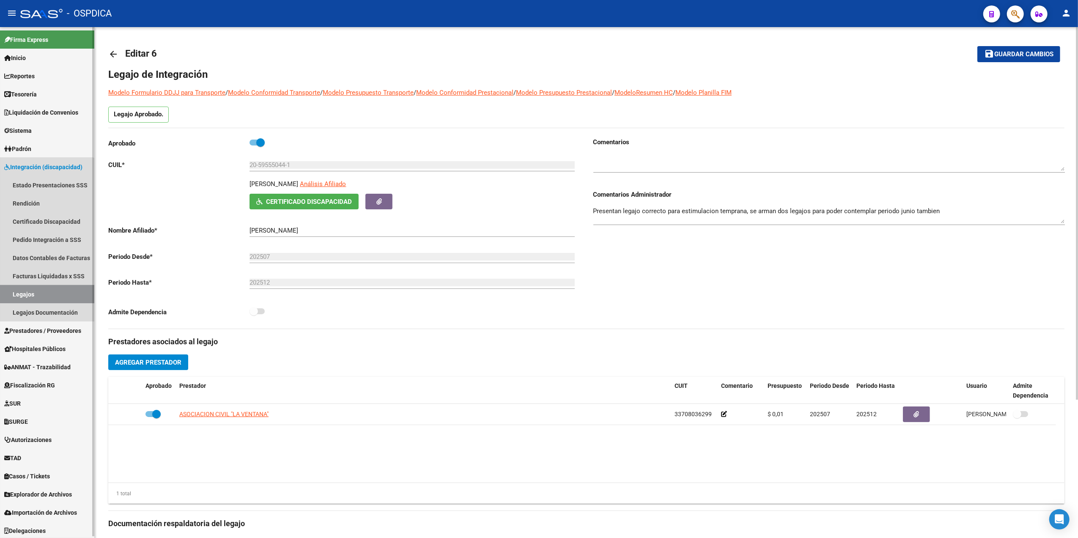
click at [44, 293] on link "Legajos" at bounding box center [47, 294] width 94 height 18
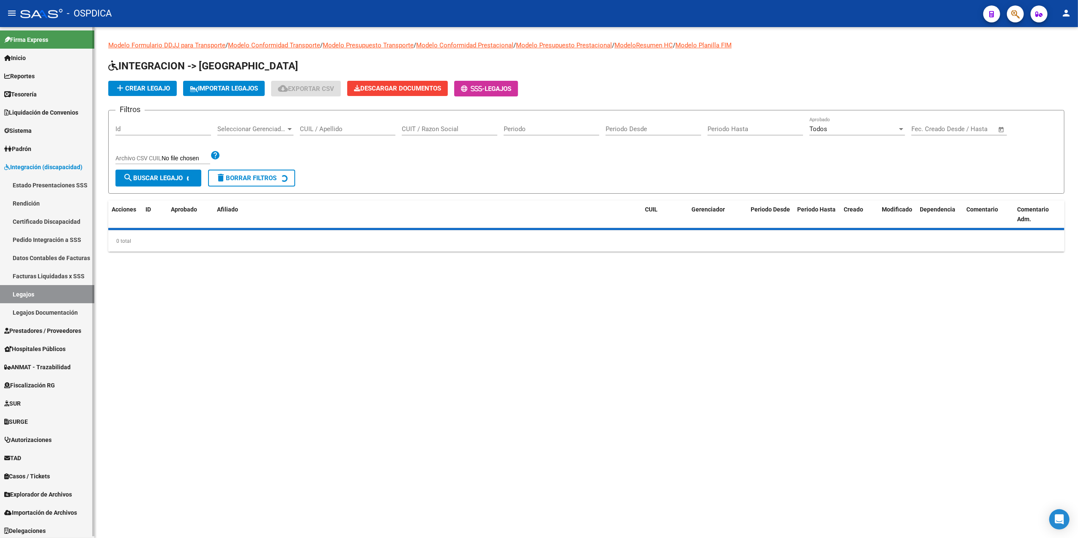
click at [60, 181] on link "Estado Presentaciones SSS" at bounding box center [47, 185] width 94 height 18
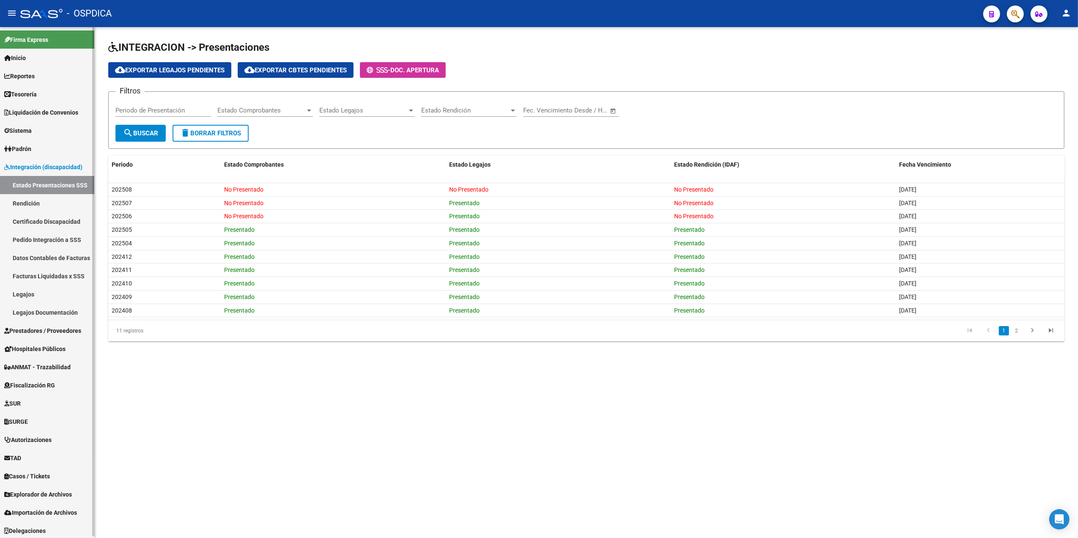
click at [44, 329] on span "Prestadores / Proveedores" at bounding box center [42, 330] width 77 height 9
click at [41, 331] on span "Prestadores / Proveedores" at bounding box center [42, 330] width 77 height 9
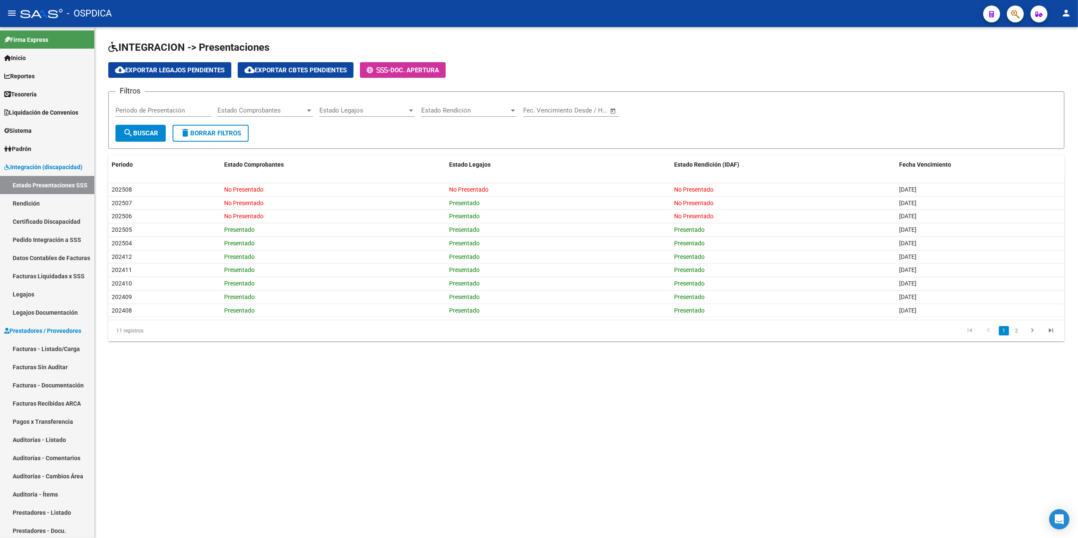
click at [42, 342] on link "Facturas - Listado/Carga" at bounding box center [47, 349] width 94 height 18
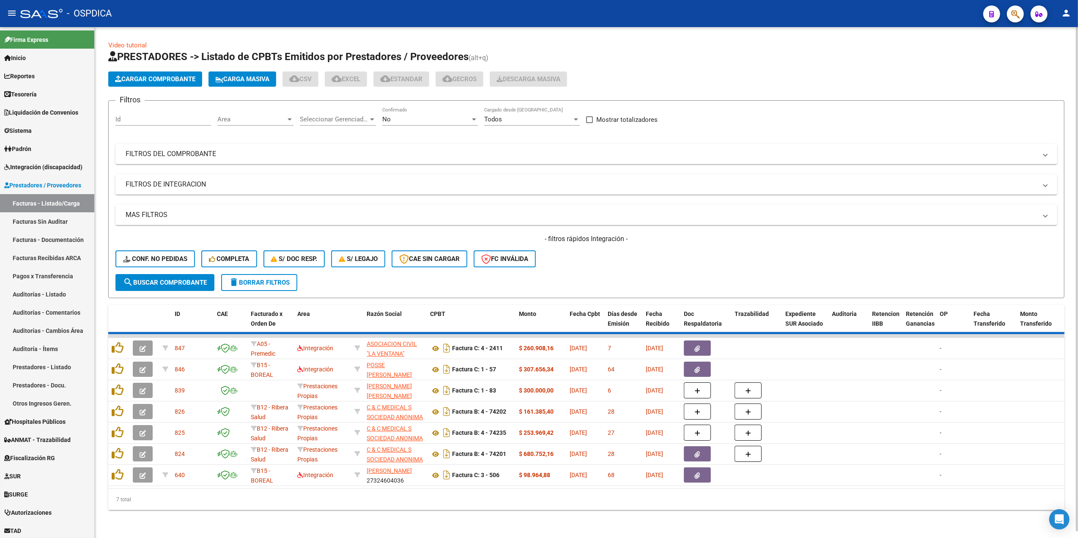
click at [399, 119] on div "No" at bounding box center [426, 119] width 88 height 8
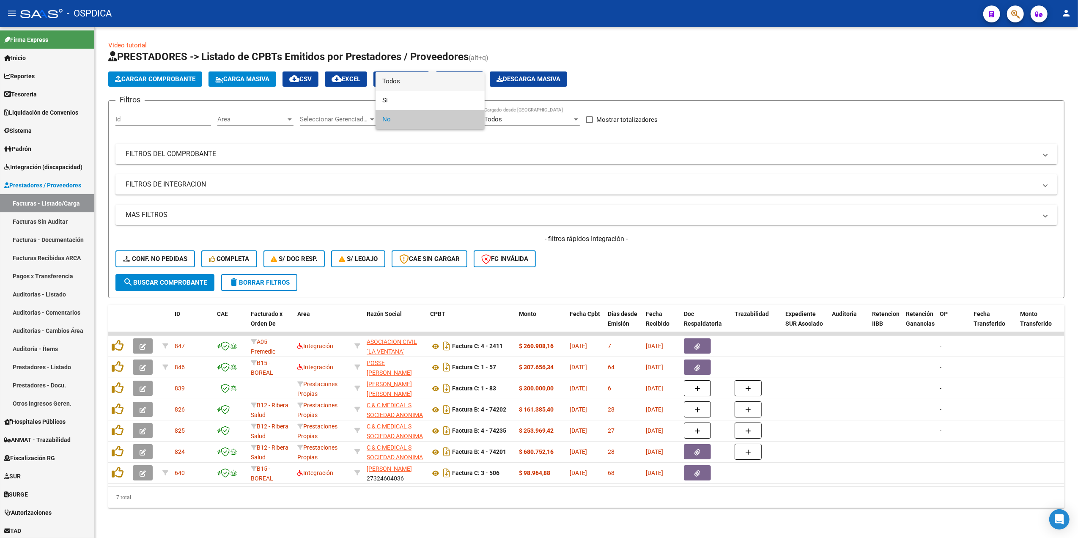
click at [398, 78] on span "Todos" at bounding box center [430, 81] width 96 height 19
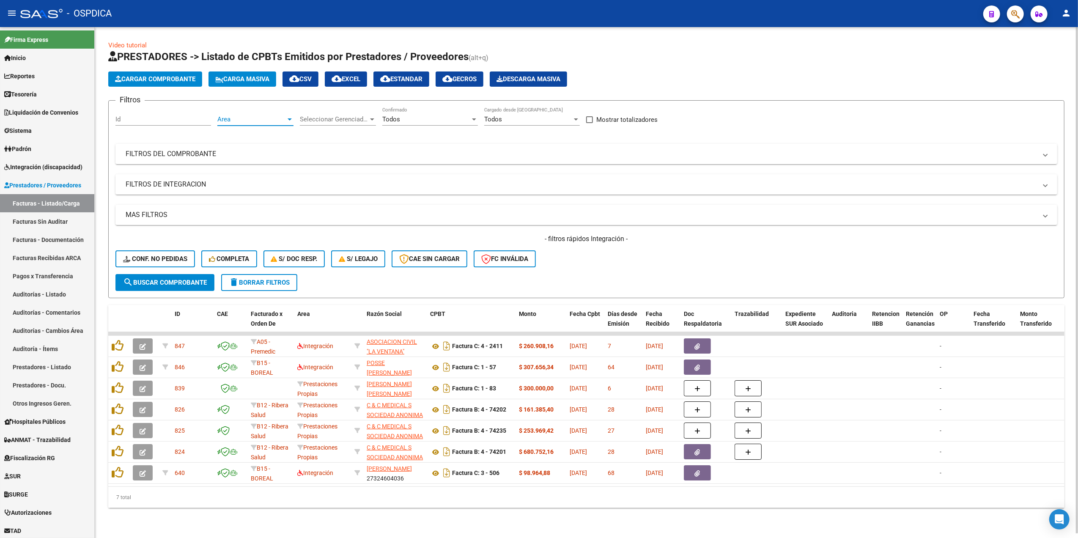
click at [232, 123] on span "Area" at bounding box center [251, 119] width 69 height 8
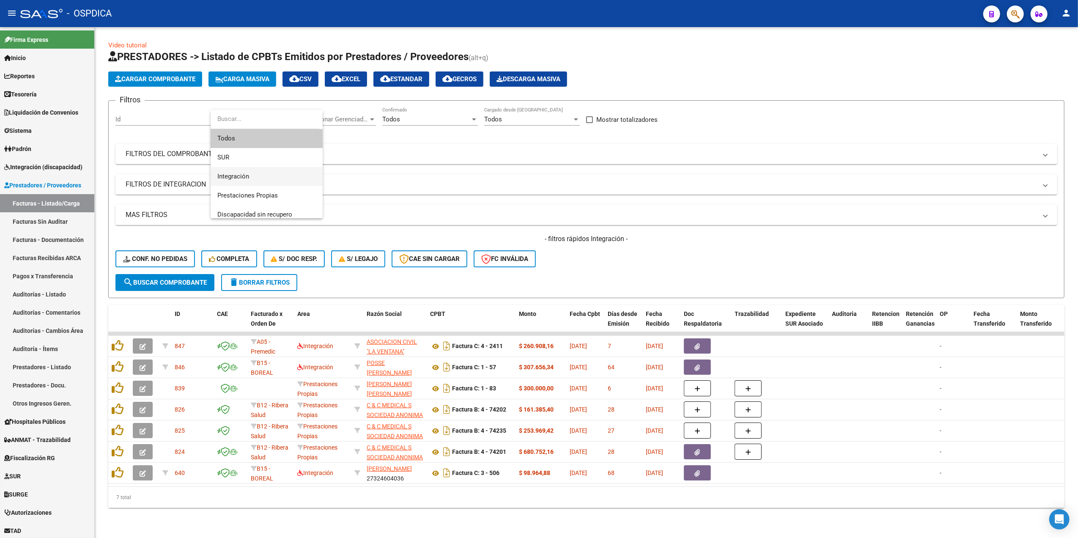
click at [250, 179] on span "Integración" at bounding box center [266, 176] width 99 height 19
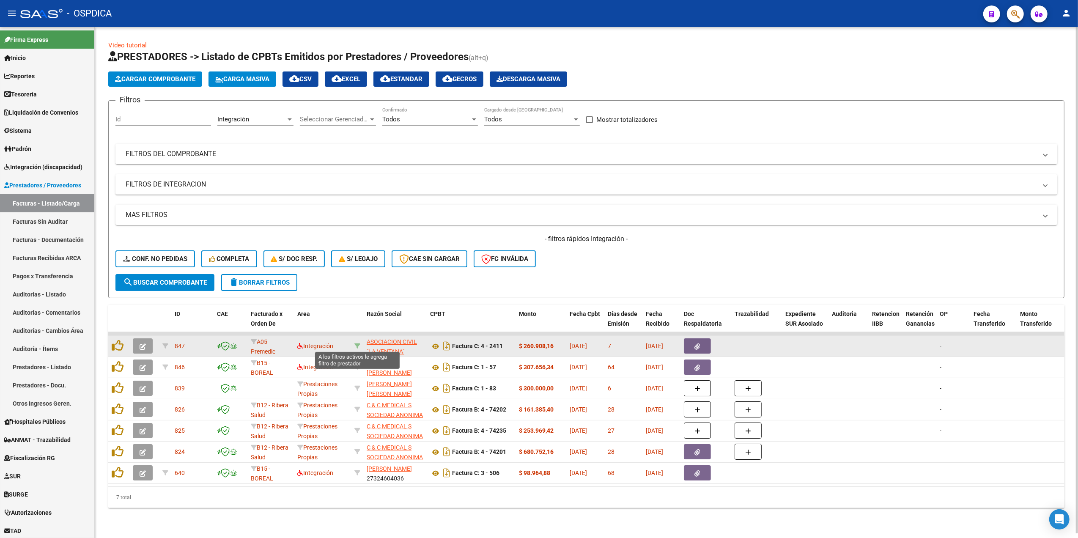
click at [358, 343] on icon at bounding box center [357, 346] width 6 height 6
type input "33708036299"
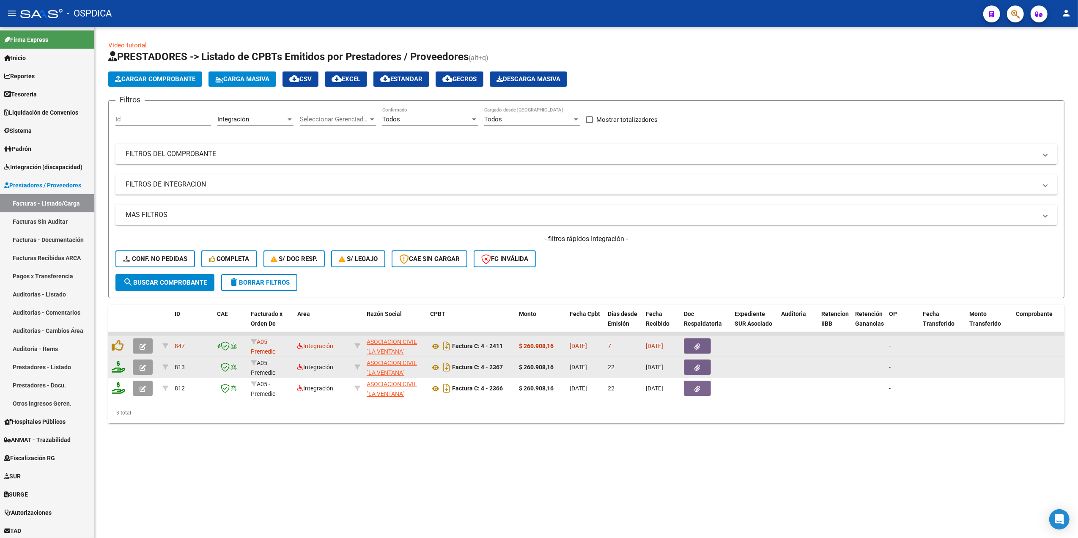
click at [144, 368] on icon "button" at bounding box center [143, 368] width 6 height 6
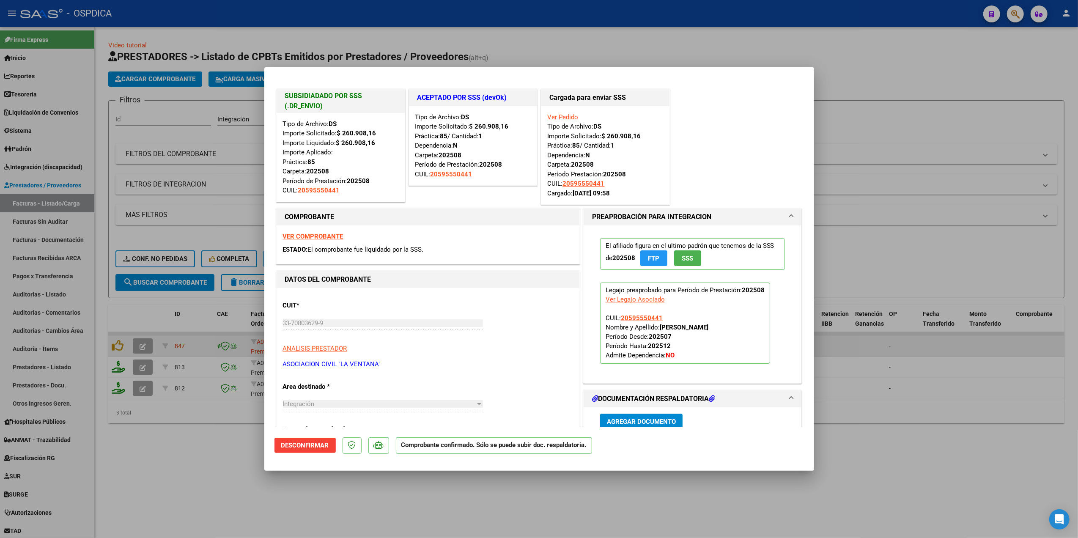
click at [354, 487] on div at bounding box center [539, 269] width 1078 height 538
type input "$ 0,00"
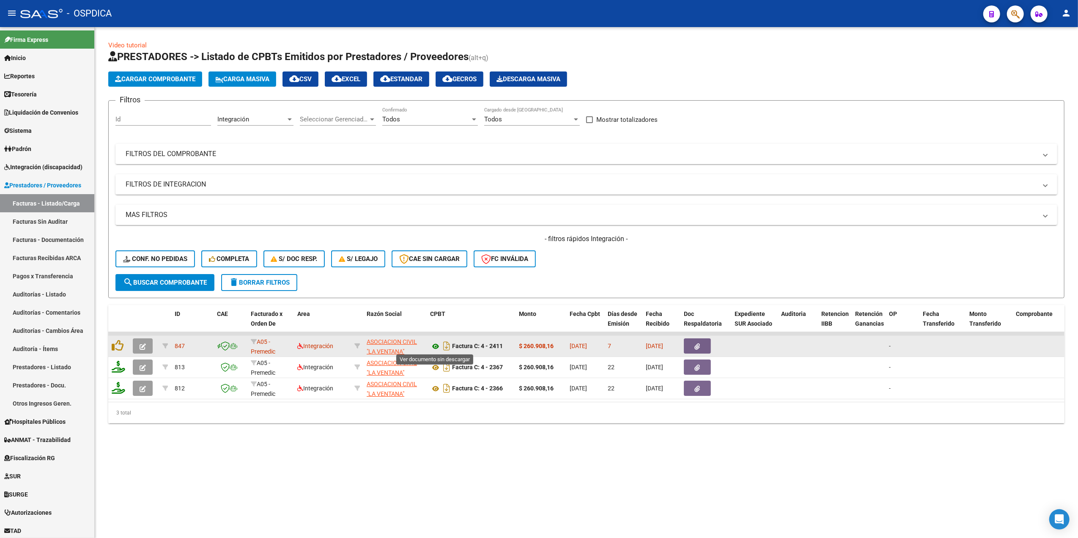
click at [434, 343] on icon at bounding box center [435, 346] width 11 height 10
click at [695, 342] on span "button" at bounding box center [697, 346] width 5 height 8
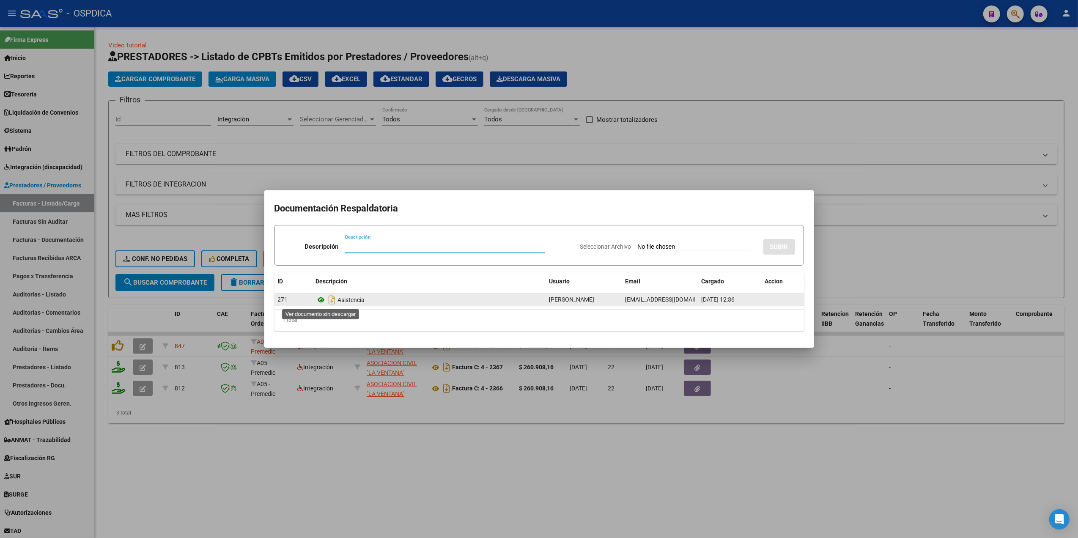
click at [319, 300] on icon at bounding box center [321, 300] width 11 height 10
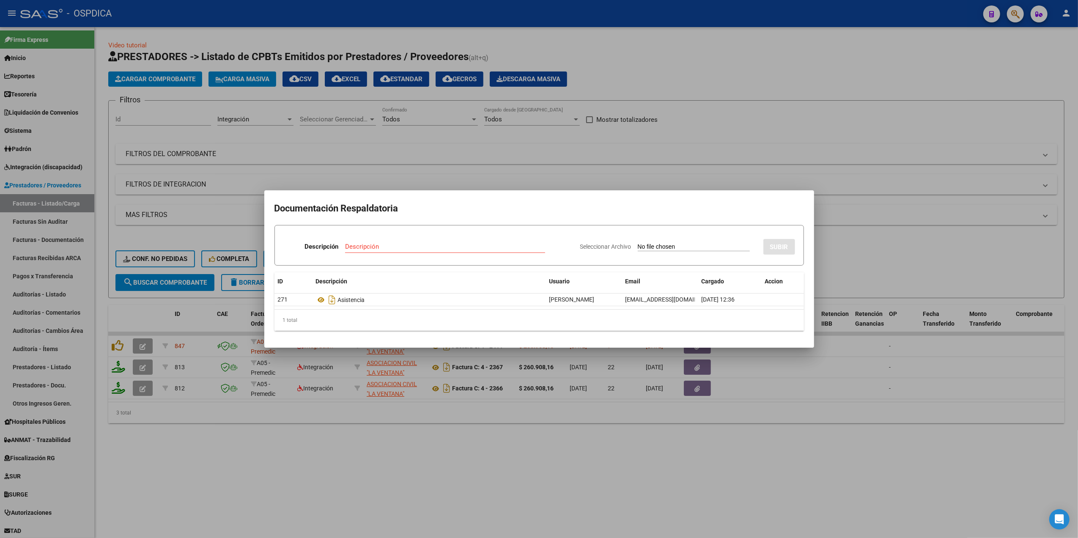
click at [448, 450] on div at bounding box center [539, 269] width 1078 height 538
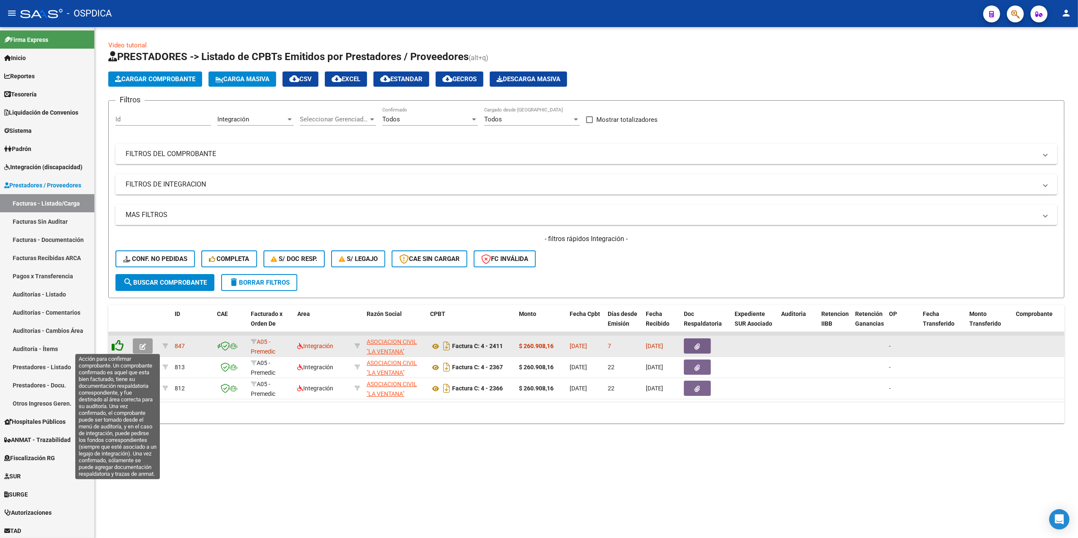
click at [116, 349] on icon at bounding box center [118, 346] width 12 height 12
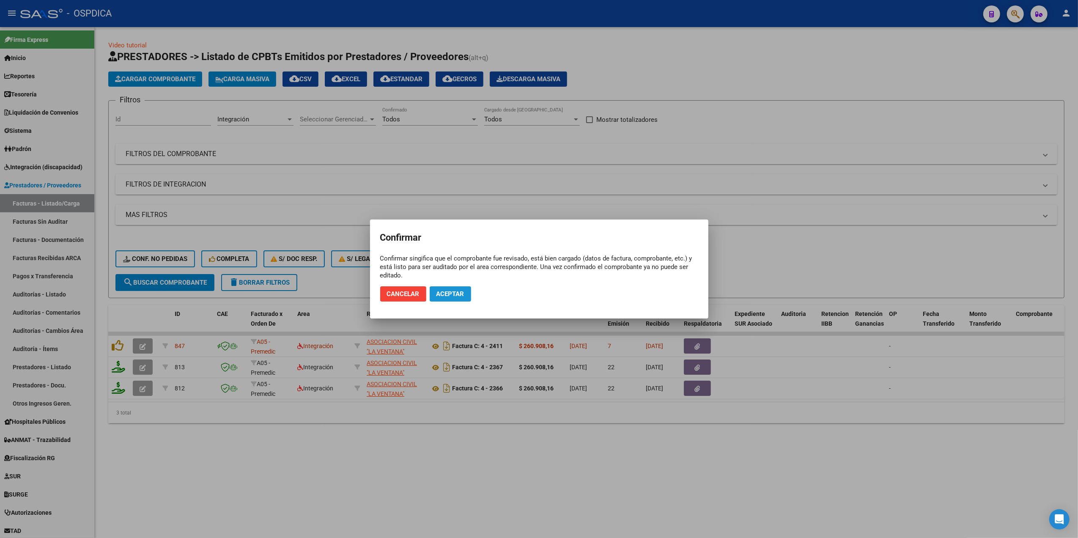
click at [439, 296] on span "Aceptar" at bounding box center [451, 294] width 28 height 8
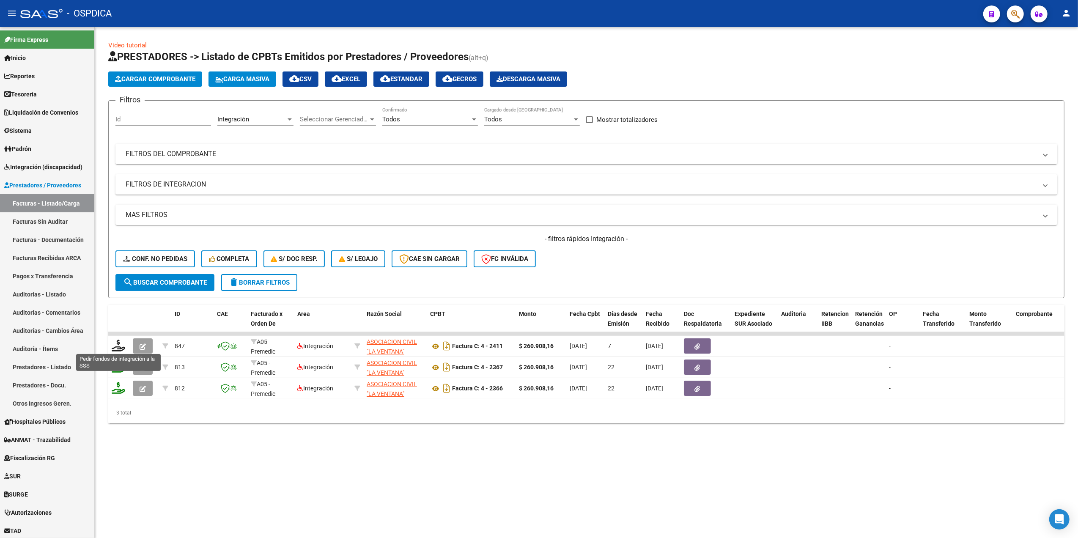
click at [119, 346] on icon at bounding box center [119, 346] width 14 height 12
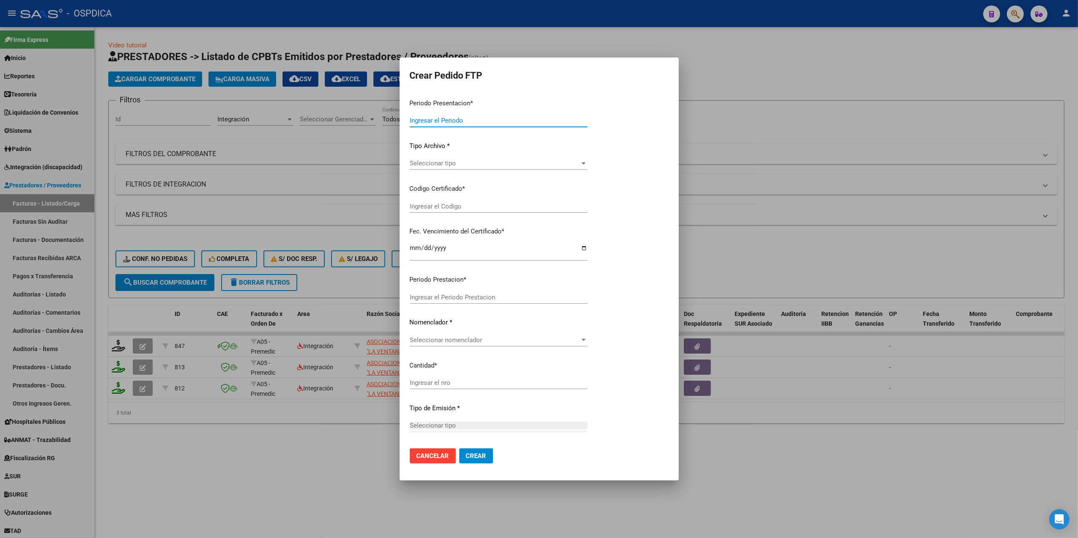
type input "202509"
type input "$ 260.908,16"
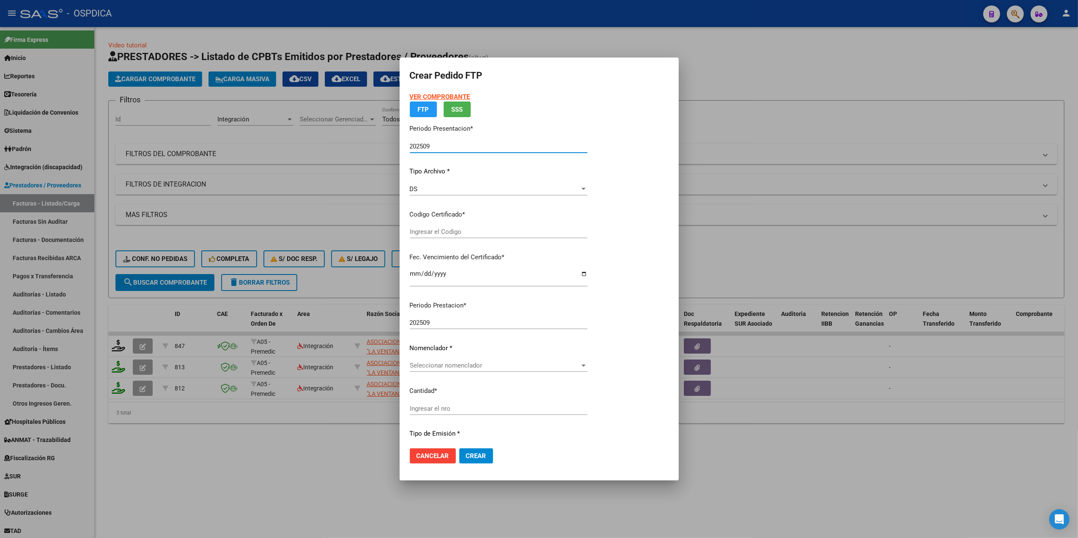
type input "ARG02000595550442025010720280107BUE320"
type input "[DATE]"
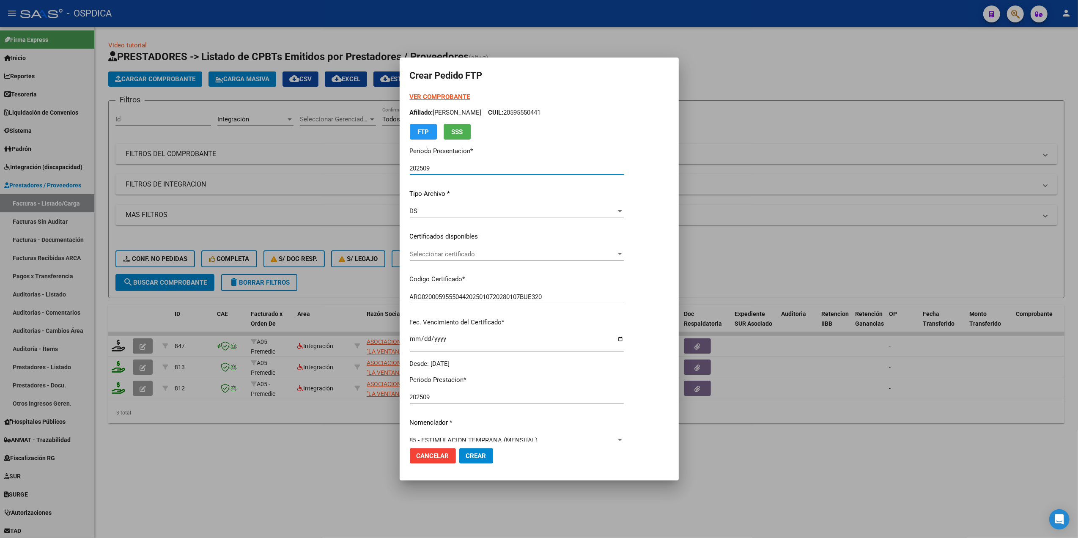
click at [445, 250] on span "Seleccionar certificado" at bounding box center [513, 254] width 206 height 8
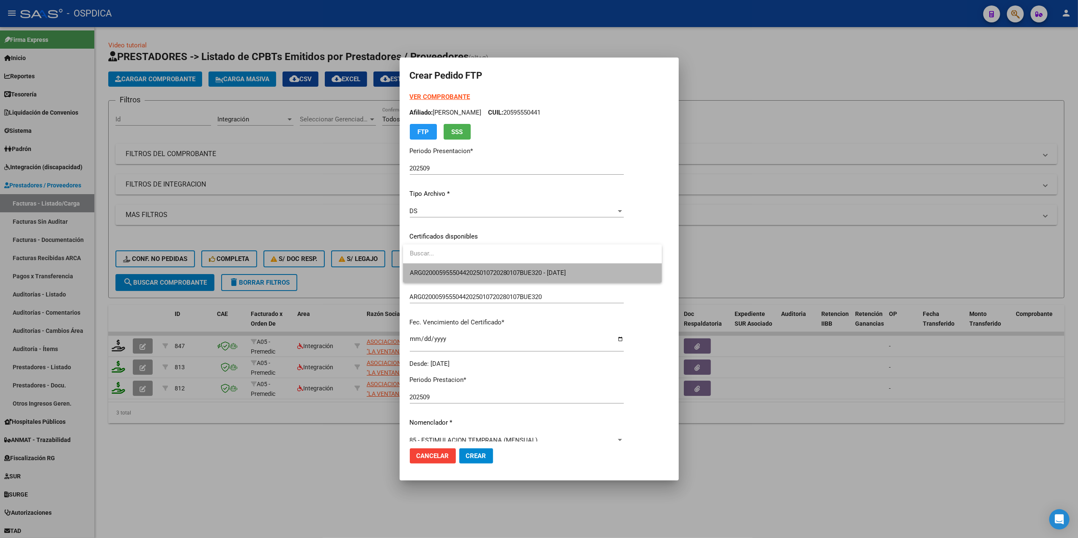
click at [444, 264] on span "ARG02000595550442025010720280107BUE320 - [DATE]" at bounding box center [532, 273] width 245 height 19
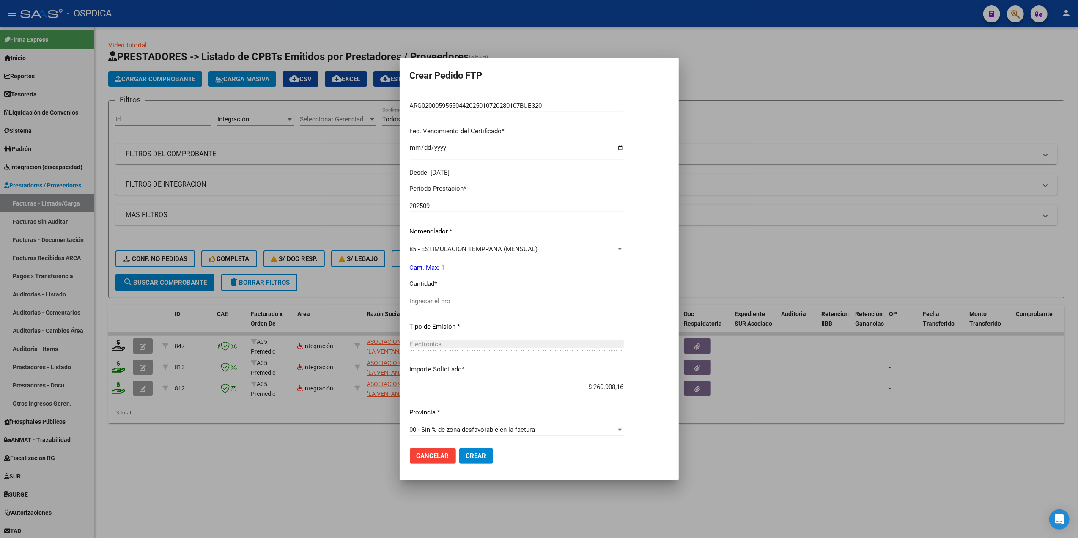
scroll to position [193, 0]
click at [439, 302] on input "Ingresar el nro" at bounding box center [517, 299] width 214 height 8
type input "1"
click at [459, 448] on button "Crear" at bounding box center [476, 455] width 34 height 15
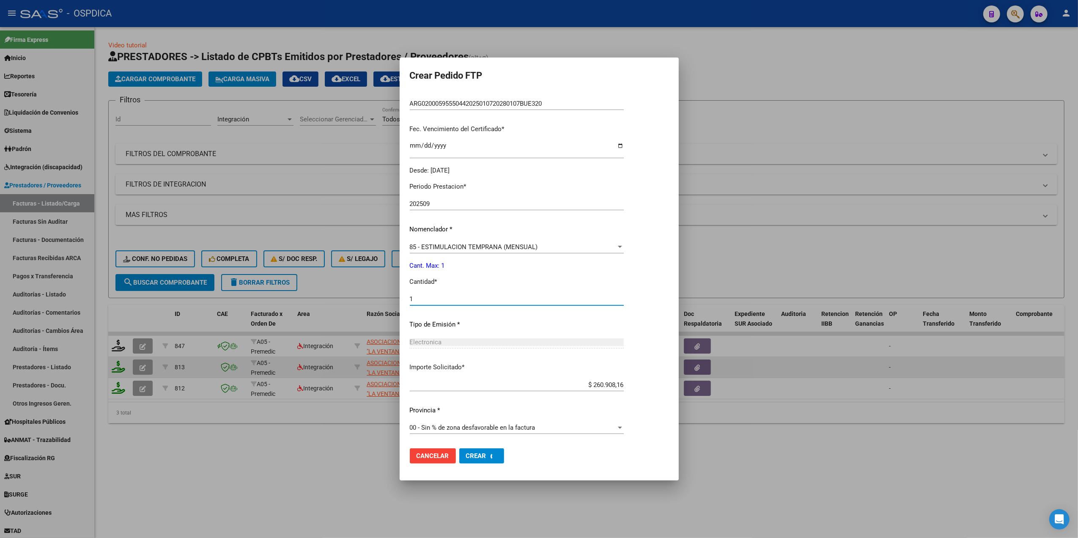
scroll to position [0, 0]
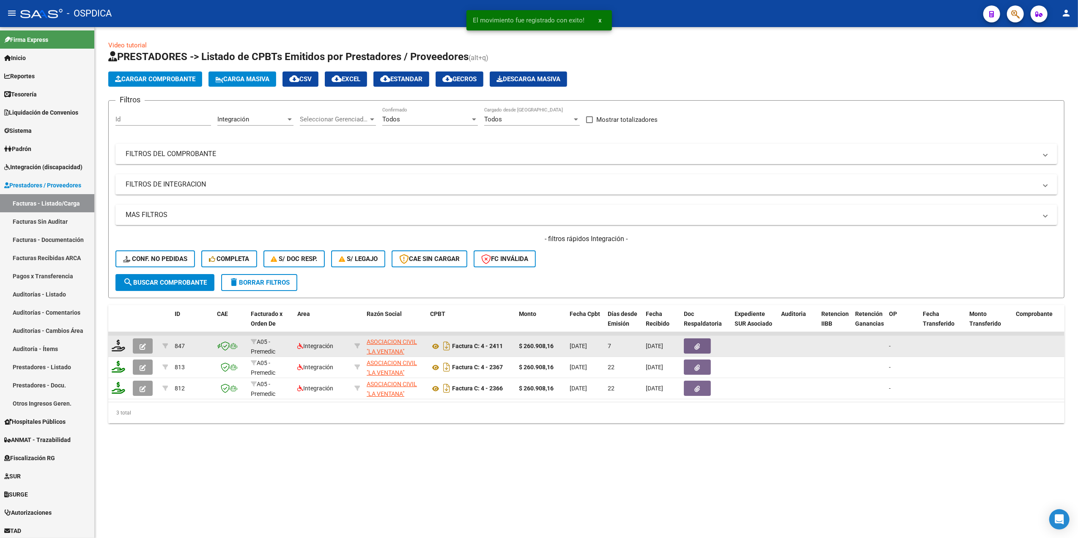
click at [145, 345] on icon "button" at bounding box center [143, 346] width 6 height 6
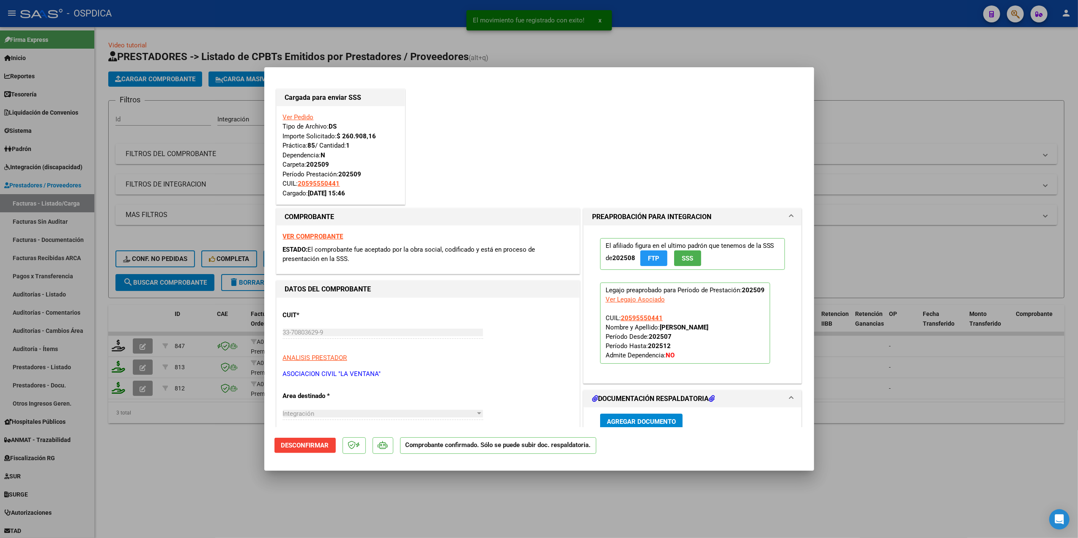
click at [199, 448] on div at bounding box center [539, 269] width 1078 height 538
type input "$ 0,00"
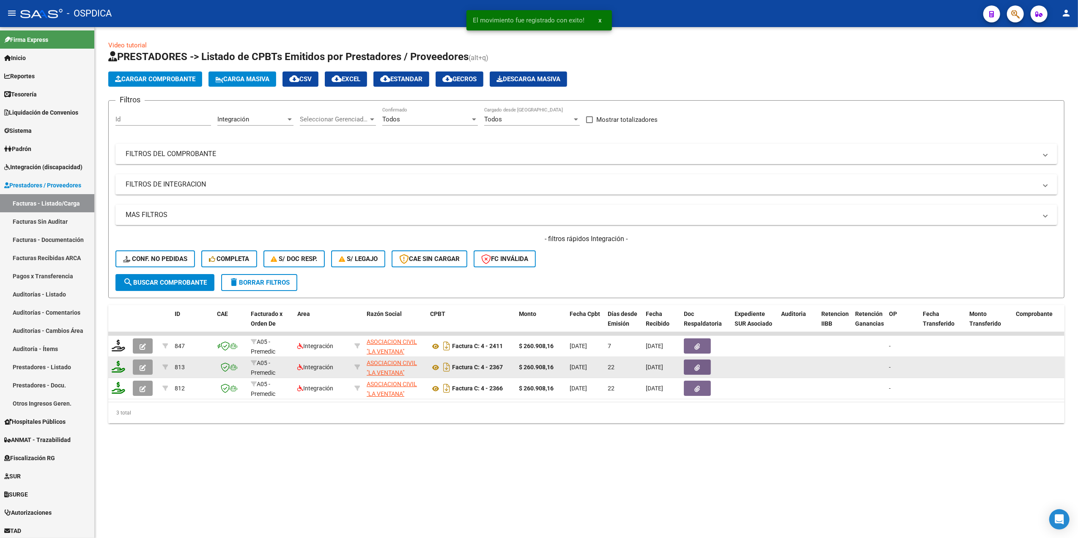
click at [140, 366] on icon "button" at bounding box center [143, 368] width 6 height 6
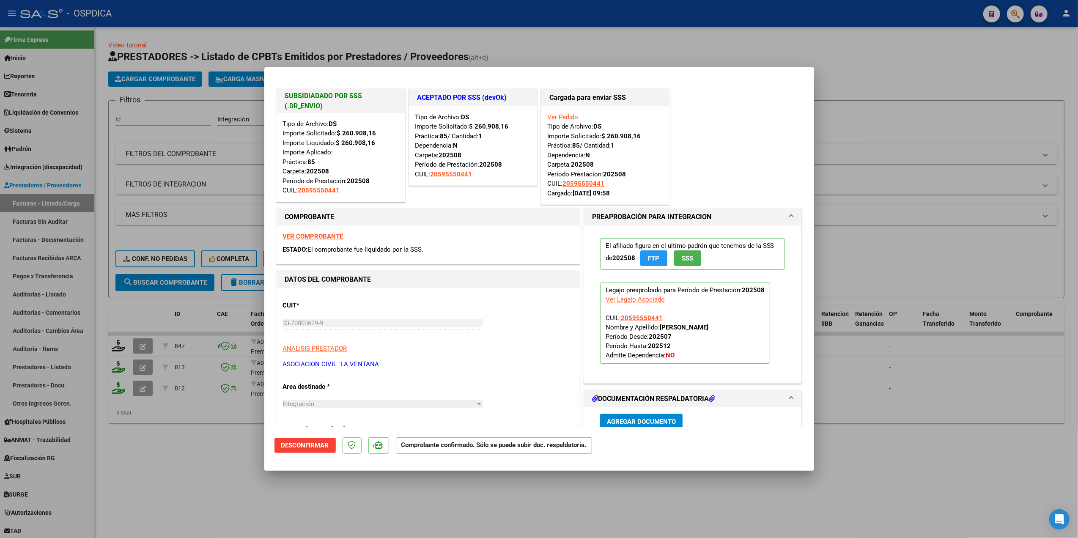
click at [159, 458] on div at bounding box center [539, 269] width 1078 height 538
type input "$ 0,00"
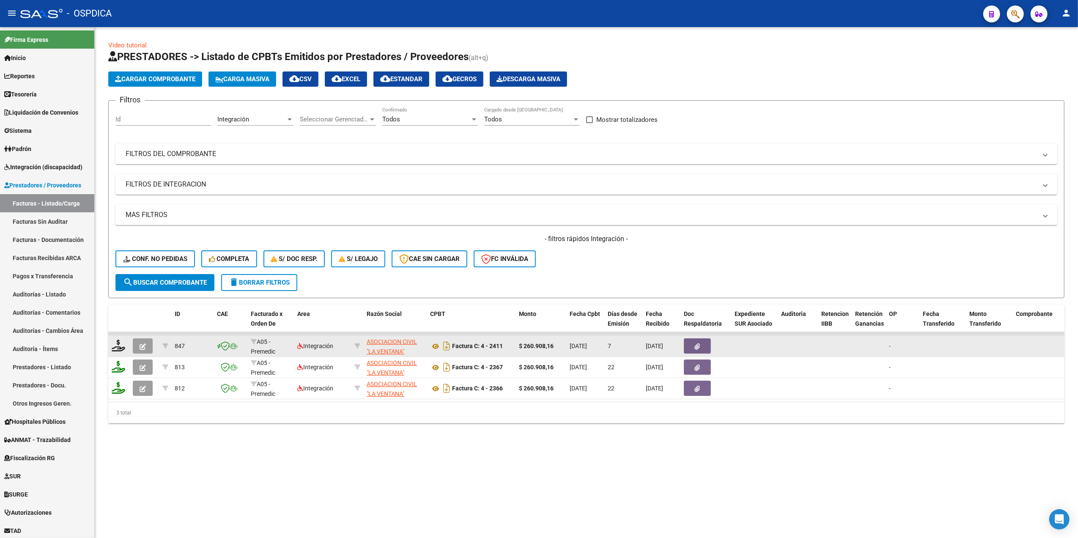
click at [144, 339] on button "button" at bounding box center [143, 345] width 20 height 15
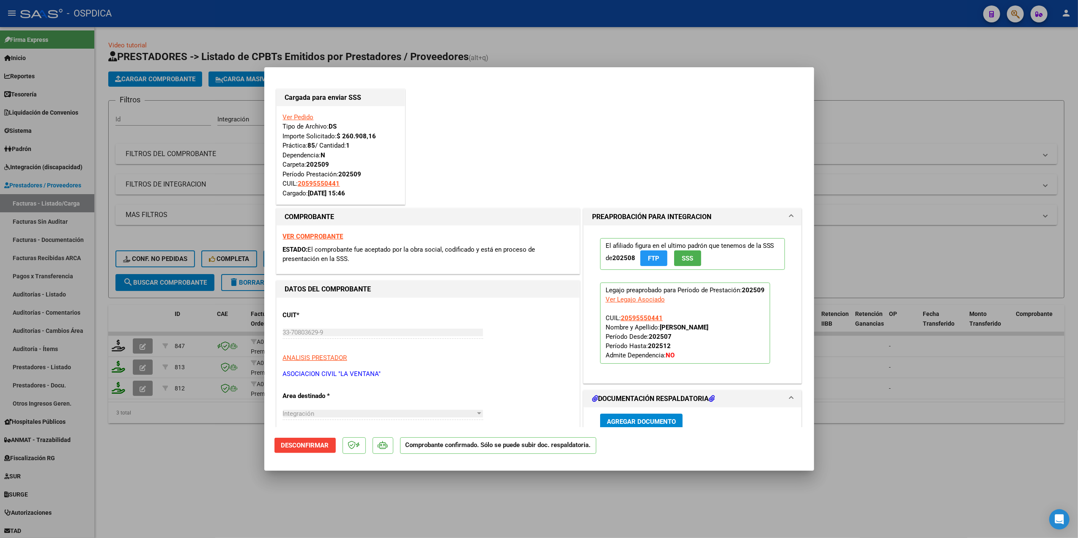
click at [415, 507] on div at bounding box center [539, 269] width 1078 height 538
type input "$ 0,00"
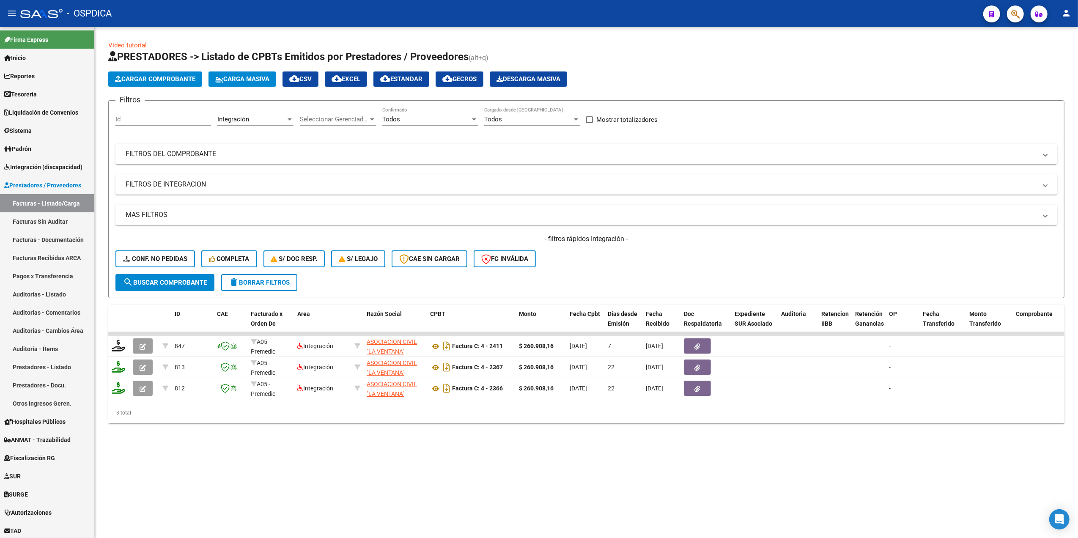
click at [276, 279] on span "delete Borrar Filtros" at bounding box center [259, 283] width 61 height 8
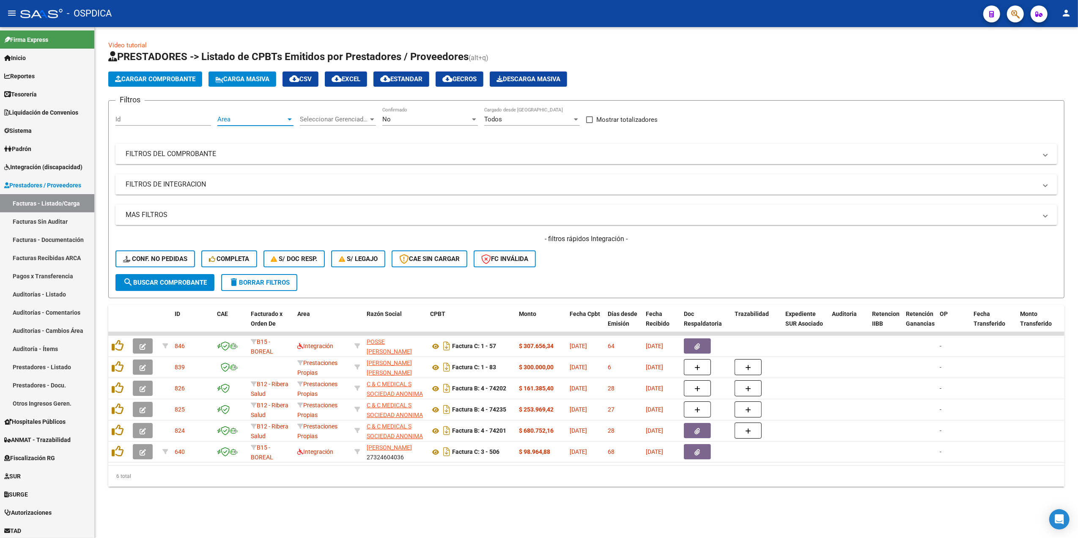
click at [283, 120] on span "Area" at bounding box center [251, 119] width 69 height 8
click at [258, 178] on span "Integración" at bounding box center [266, 176] width 99 height 19
click at [182, 283] on span "search Buscar Comprobante" at bounding box center [165, 283] width 84 height 8
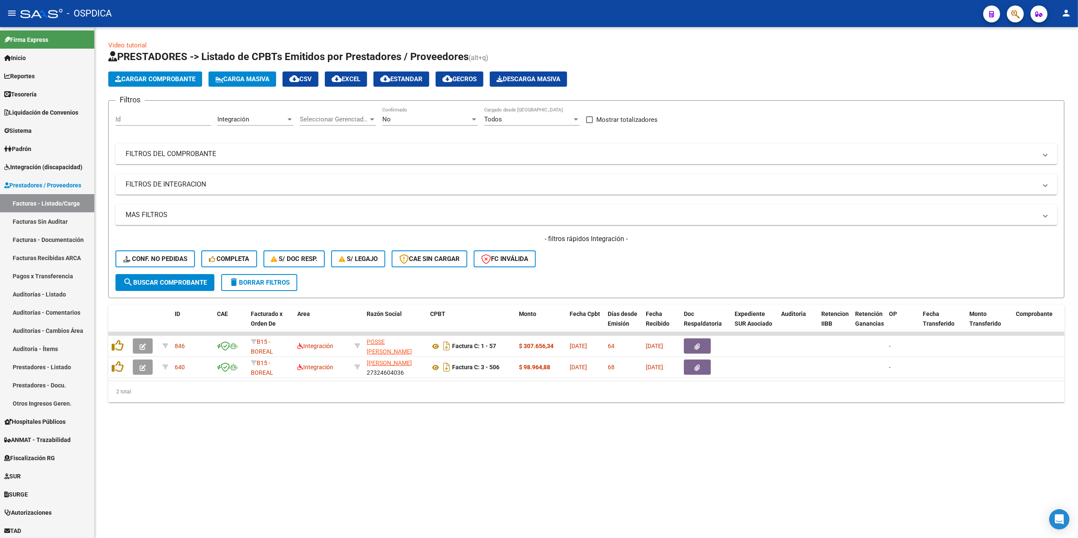
drag, startPoint x: 582, startPoint y: 277, endPoint x: 582, endPoint y: 270, distance: 6.8
click at [582, 276] on form "Filtros Id Integración Area Seleccionar Gerenciador Seleccionar Gerenciador No …" at bounding box center [586, 199] width 956 height 198
click at [45, 159] on link "Integración (discapacidad)" at bounding box center [47, 167] width 94 height 18
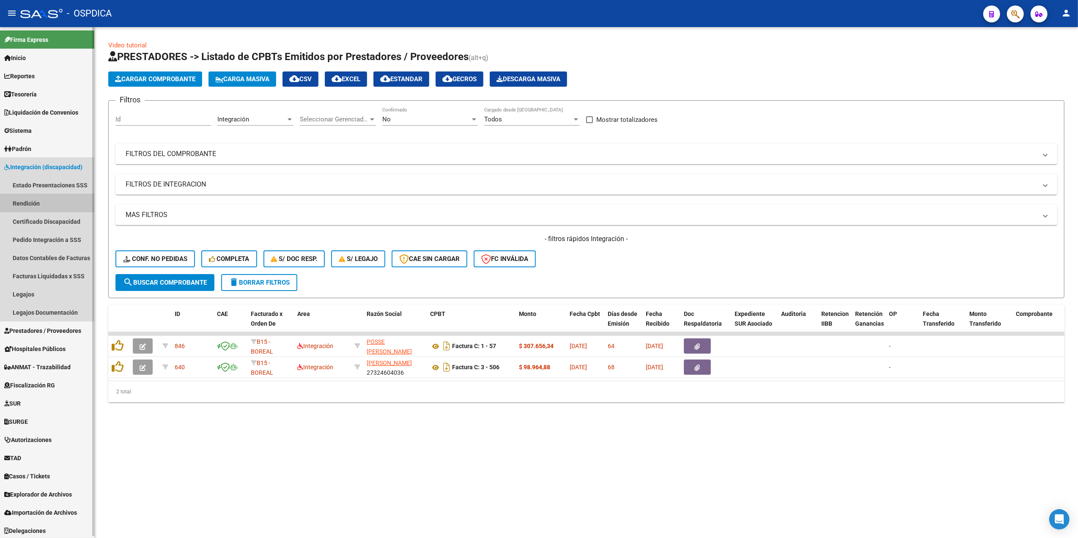
click at [39, 200] on link "Rendición" at bounding box center [47, 203] width 94 height 18
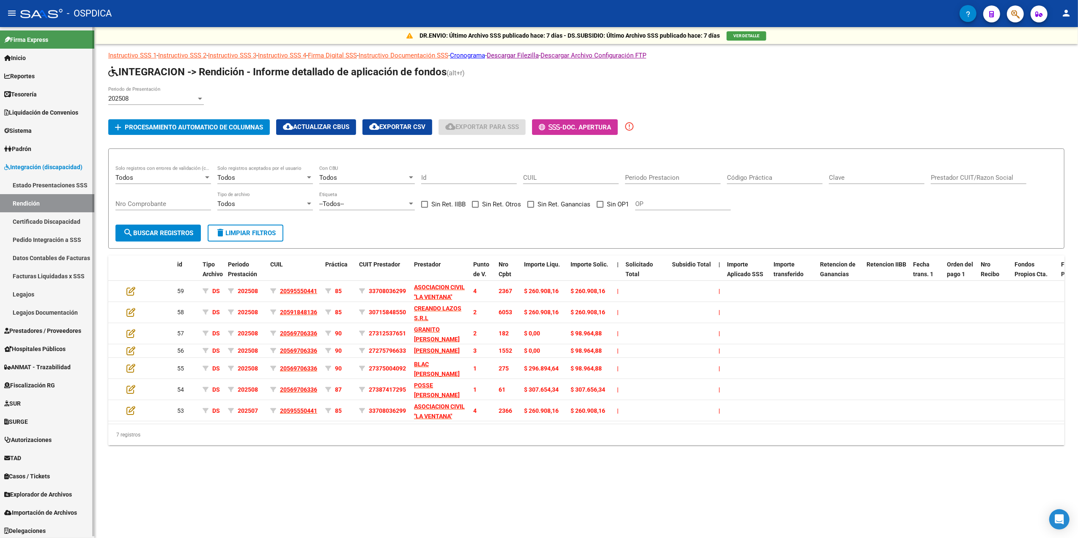
click at [47, 184] on link "Estado Presentaciones SSS" at bounding box center [47, 185] width 94 height 18
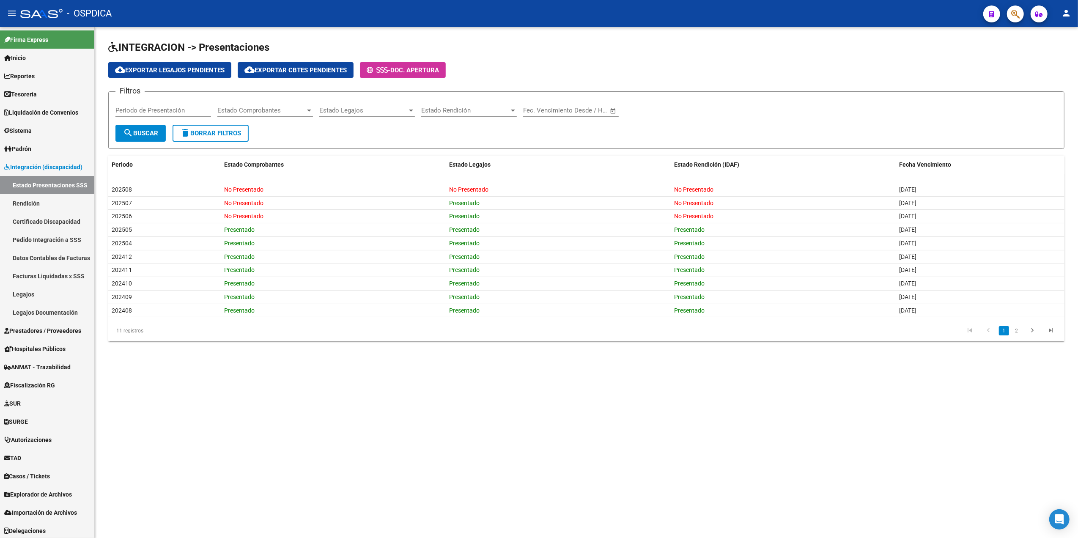
click at [609, 357] on div "INTEGRACION -> Presentaciones cloud_download Exportar Legajos Pendientes cloud_…" at bounding box center [586, 197] width 983 height 341
click at [604, 55] on app-list-header "INTEGRACION -> Presentaciones cloud_download Exportar Legajos Pendientes cloud_…" at bounding box center [586, 95] width 956 height 108
